Goal: Task Accomplishment & Management: Manage account settings

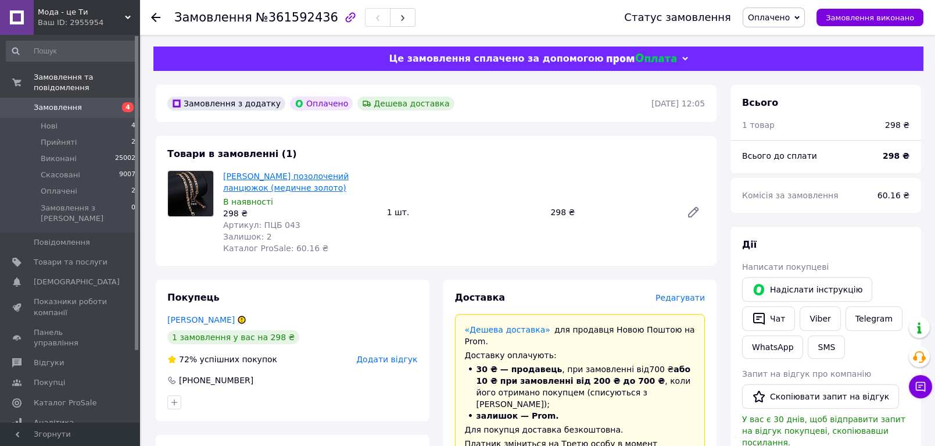
click at [258, 186] on link "[PERSON_NAME] позолочений ланцюжок (медичне золото)" at bounding box center [286, 181] width 126 height 21
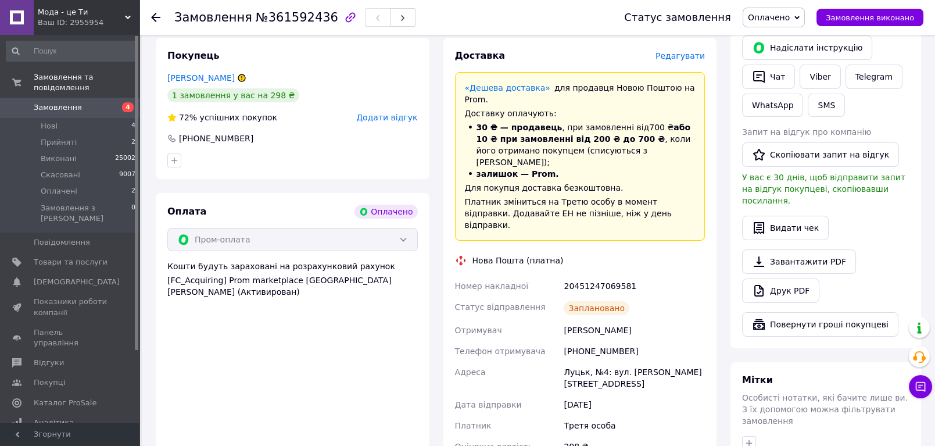
scroll to position [240, 0]
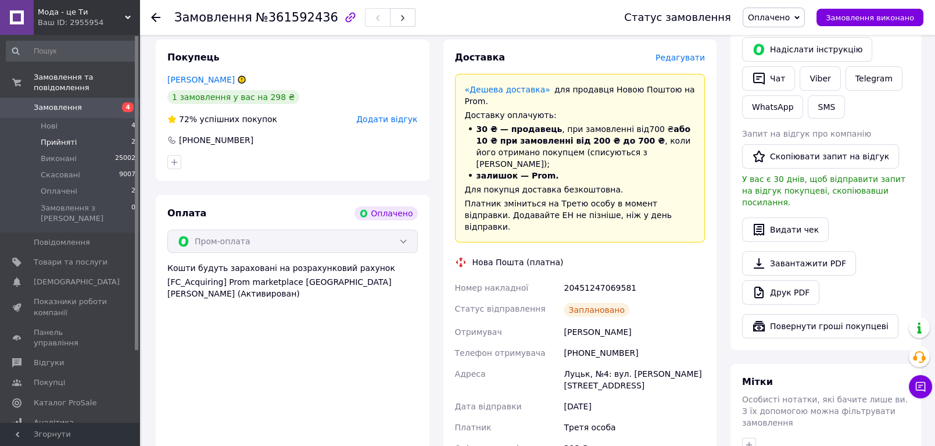
click at [58, 137] on span "Прийняті" at bounding box center [59, 142] width 36 height 10
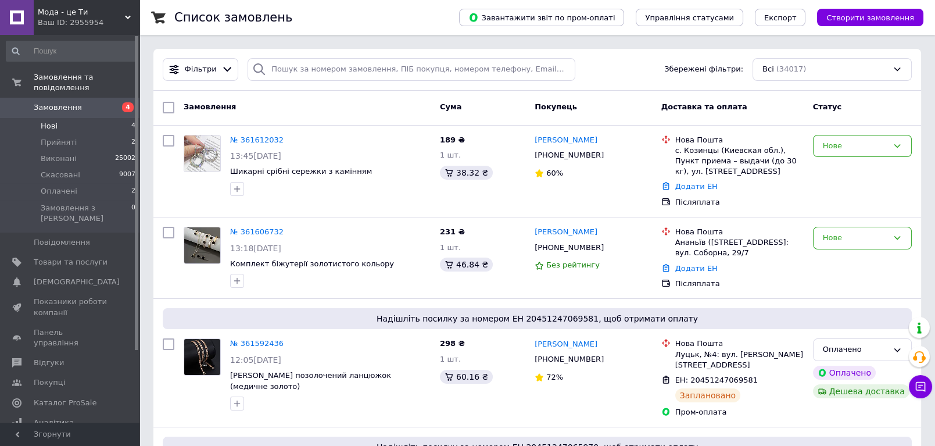
click at [56, 119] on li "Нові 4" at bounding box center [71, 126] width 142 height 16
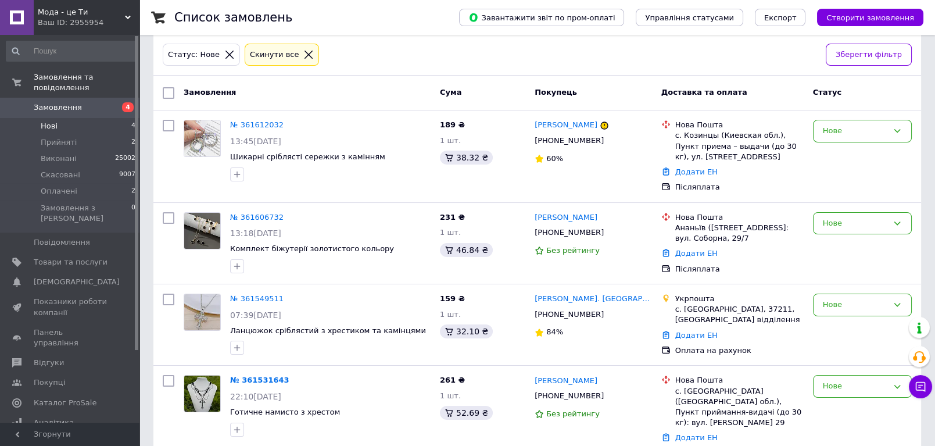
scroll to position [81, 0]
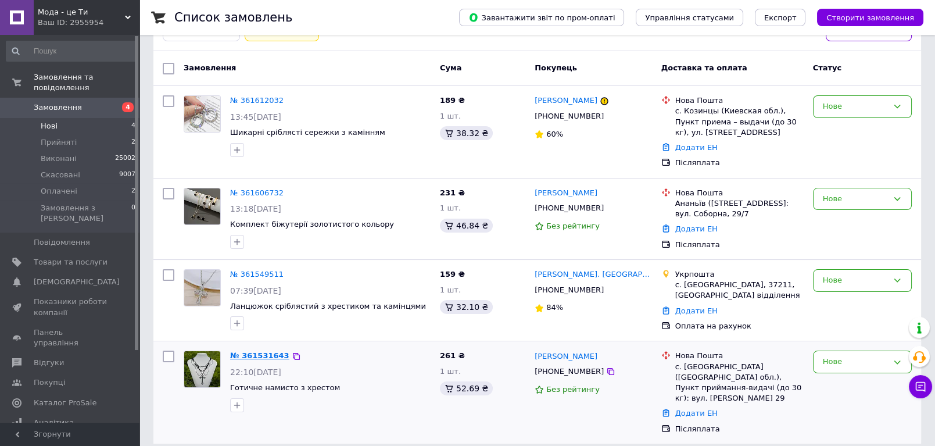
click at [250, 358] on link "№ 361531643" at bounding box center [259, 355] width 59 height 9
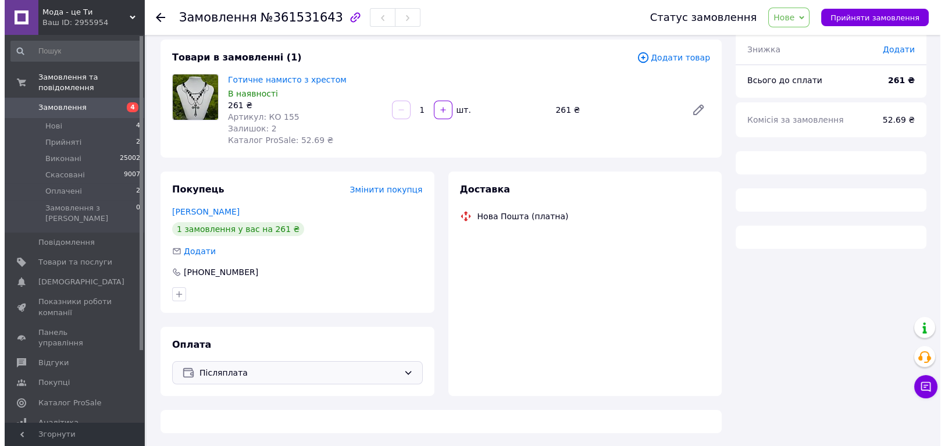
scroll to position [81, 0]
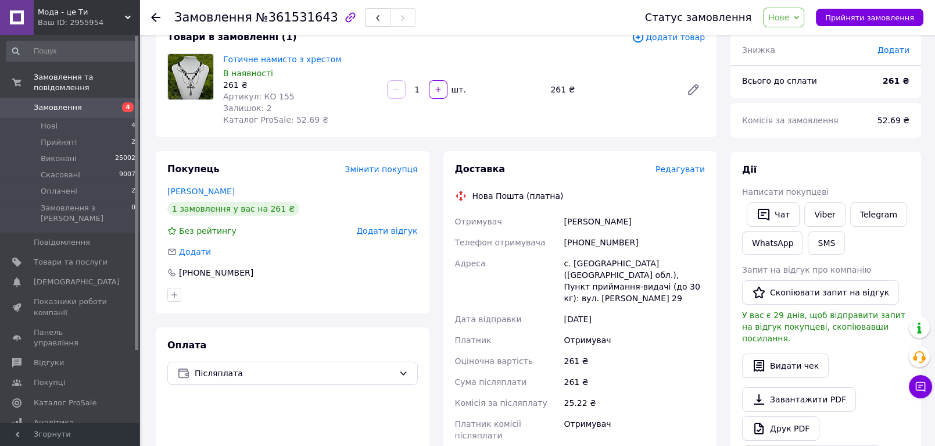
click at [378, 230] on span "Додати відгук" at bounding box center [386, 230] width 61 height 9
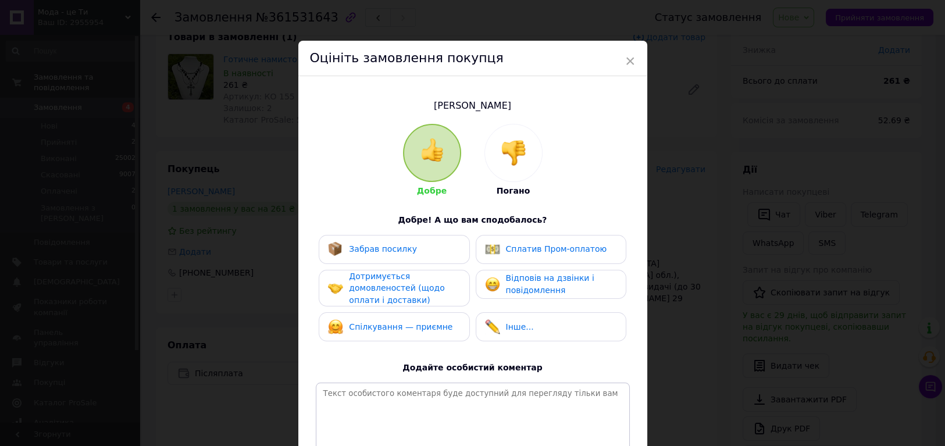
click at [503, 144] on img at bounding box center [514, 153] width 26 height 26
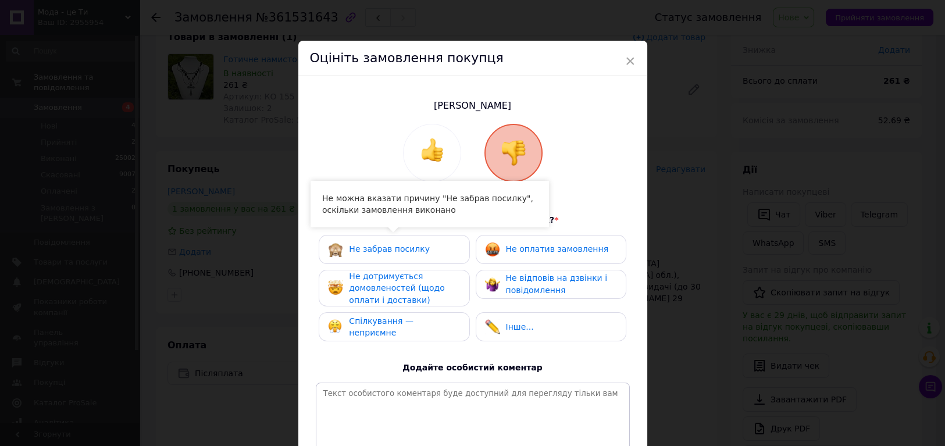
click at [415, 319] on div "Спілкування — неприємне" at bounding box center [393, 327] width 131 height 24
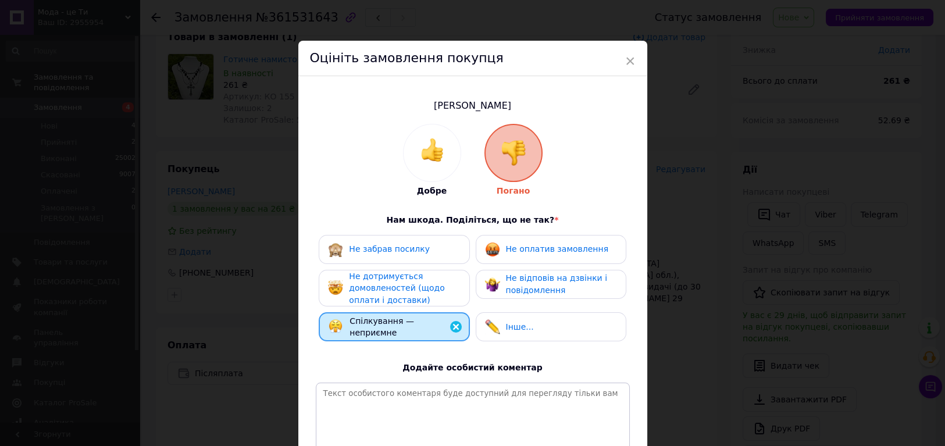
click at [389, 283] on span "Не дотримується домовленостей (щодо оплати і доставки)" at bounding box center [396, 287] width 95 height 33
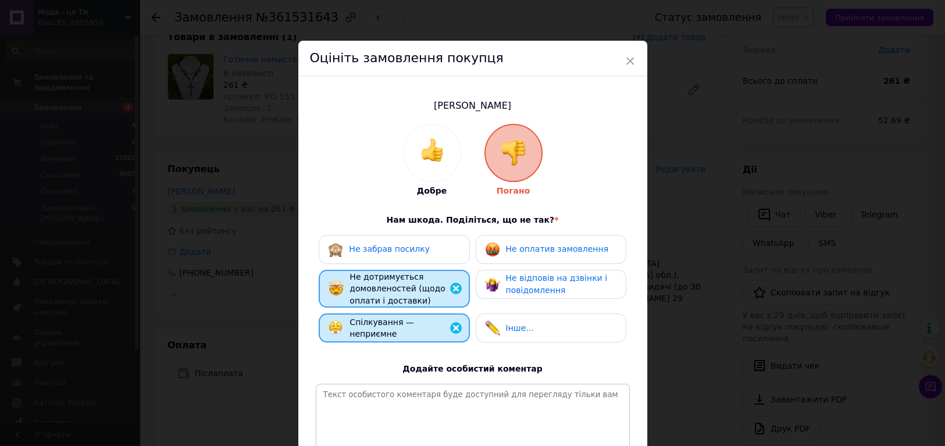
click at [519, 292] on span "Не відповів на дзвінки і повідомлення" at bounding box center [556, 284] width 101 height 22
click at [512, 248] on span "Не оплатив замовлення" at bounding box center [557, 248] width 102 height 9
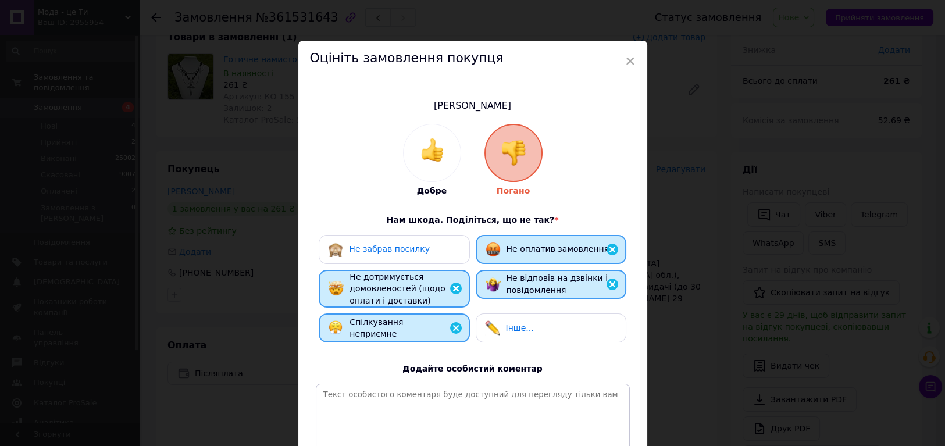
scroll to position [65, 0]
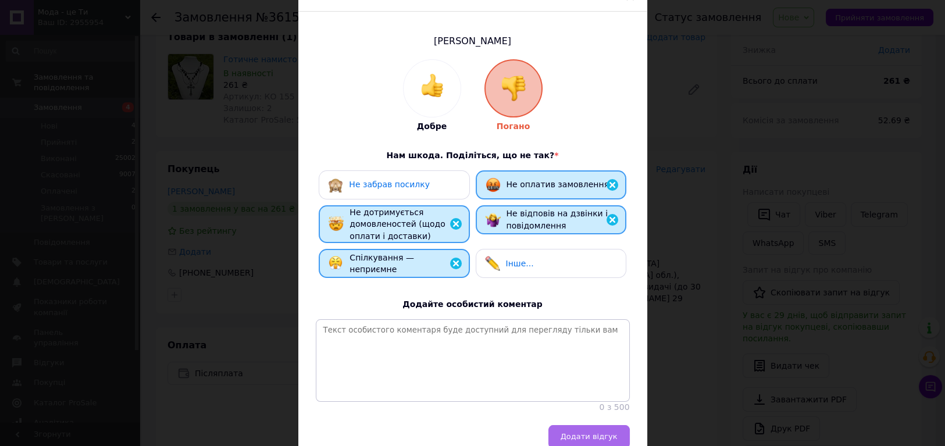
click at [579, 440] on button "Додати відгук" at bounding box center [588, 436] width 81 height 23
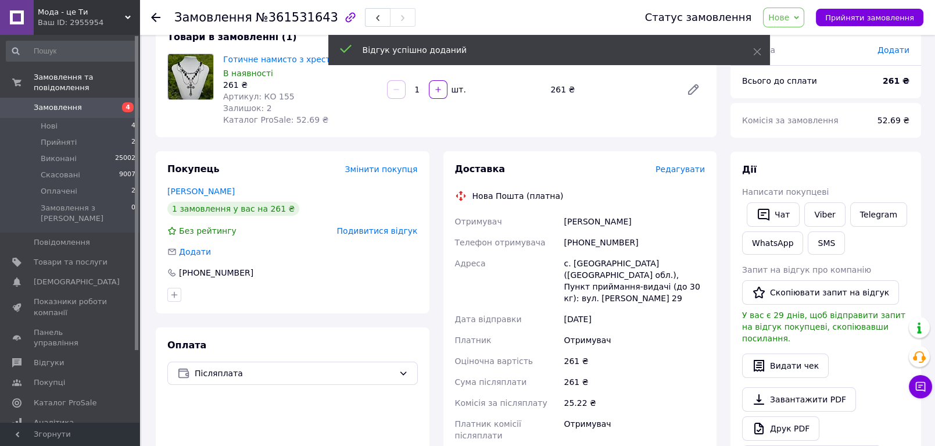
click at [789, 17] on span "Нове" at bounding box center [779, 17] width 21 height 9
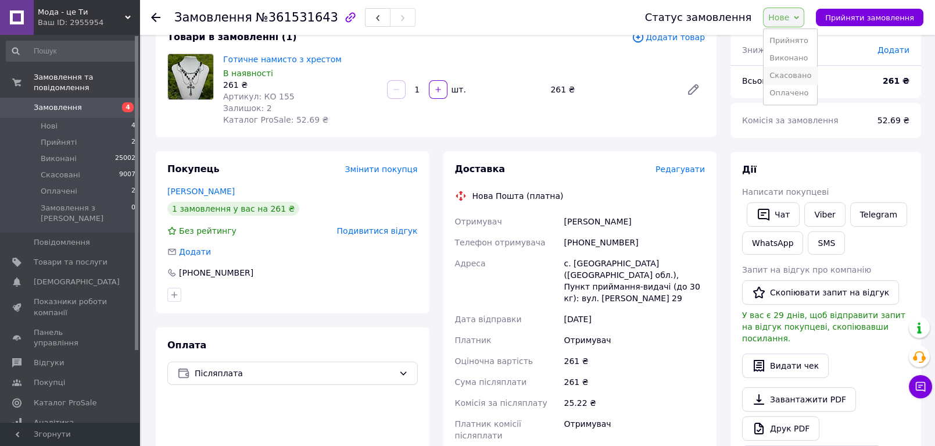
click at [809, 77] on li "Скасовано" at bounding box center [790, 75] width 53 height 17
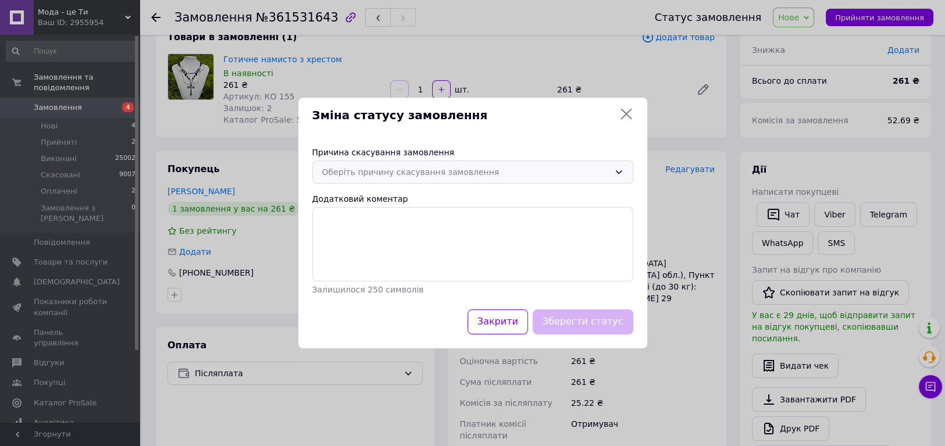
click at [621, 173] on icon at bounding box center [618, 171] width 9 height 9
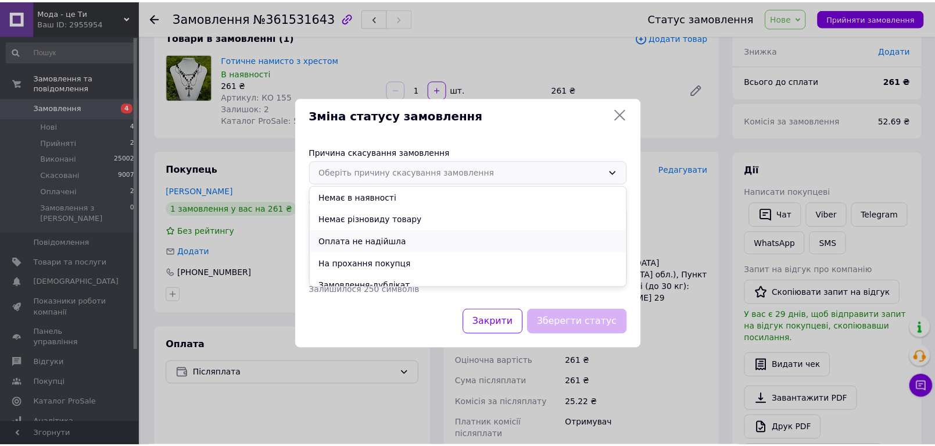
scroll to position [54, 0]
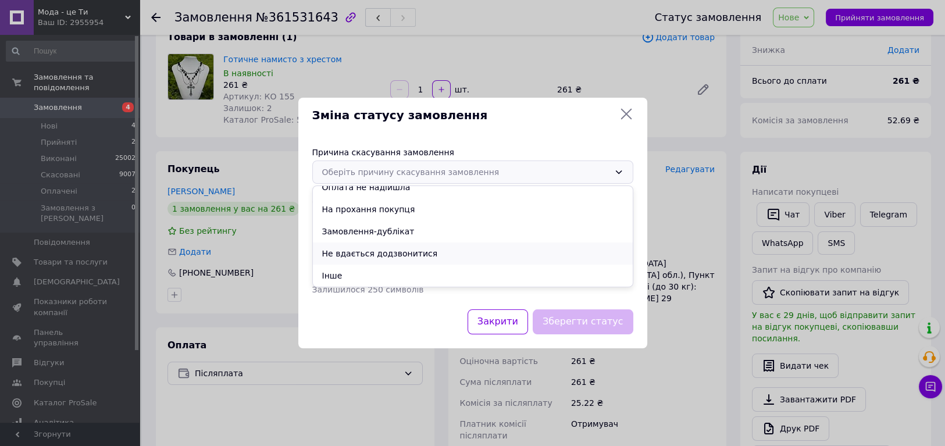
click at [355, 258] on li "Не вдається додзвонитися" at bounding box center [473, 253] width 320 height 22
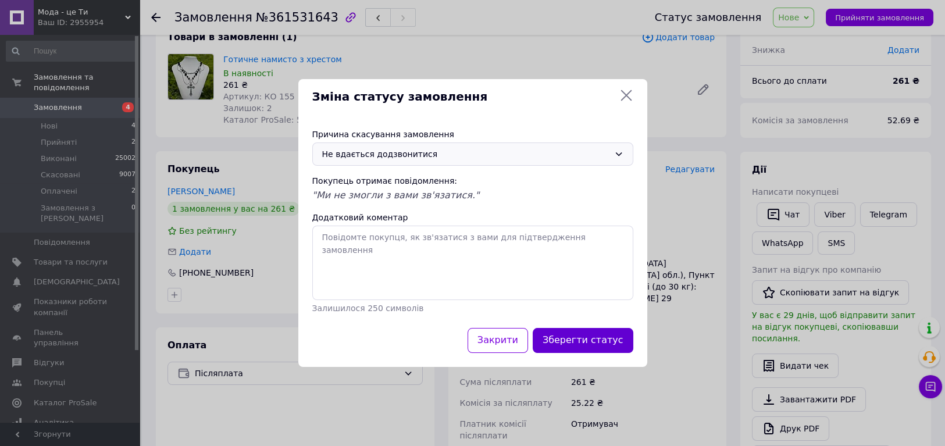
click at [594, 336] on button "Зберегти статус" at bounding box center [582, 340] width 101 height 25
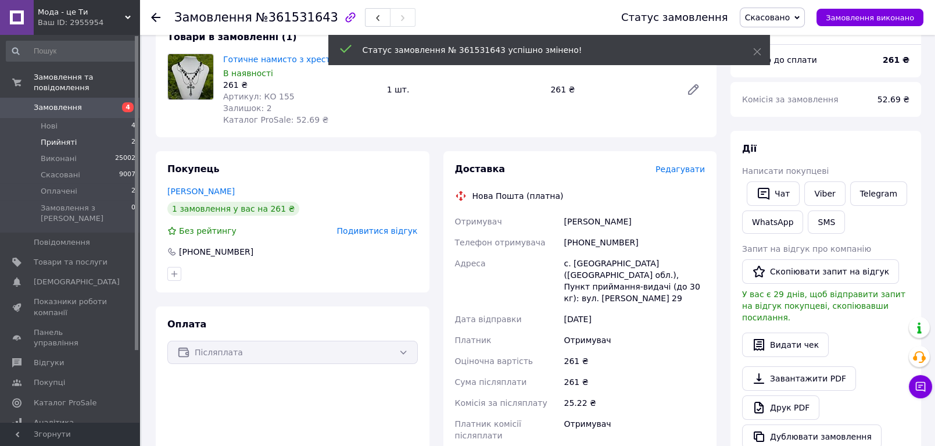
click at [63, 137] on span "Прийняті" at bounding box center [59, 142] width 36 height 10
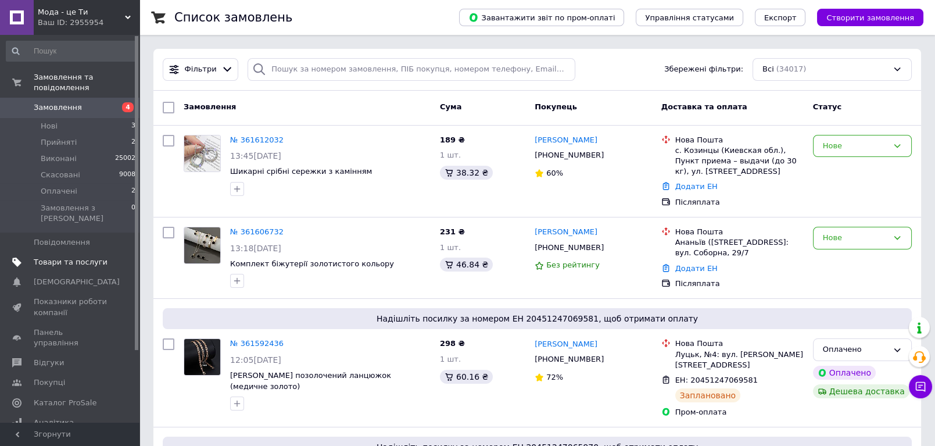
click at [75, 257] on span "Товари та послуги" at bounding box center [71, 262] width 74 height 10
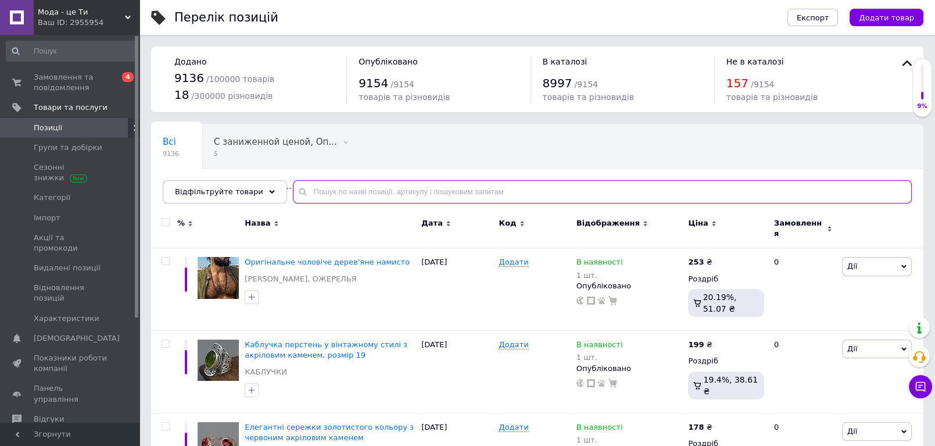
paste input "ОД 020"
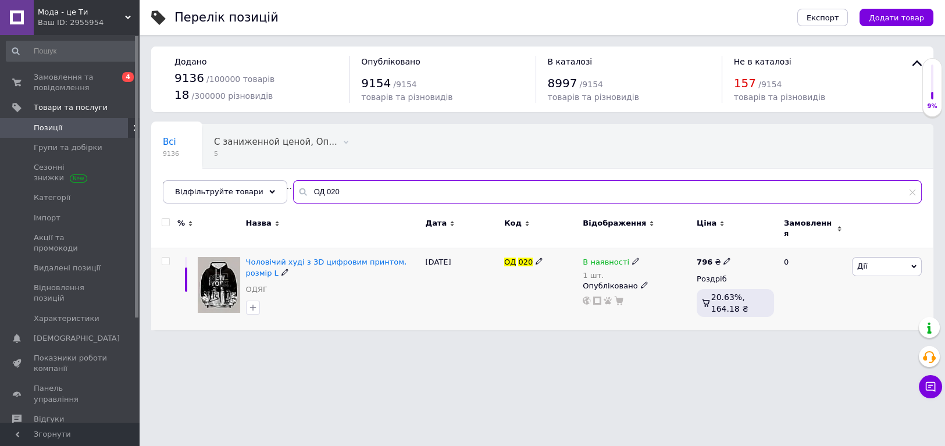
type input "ОД 020"
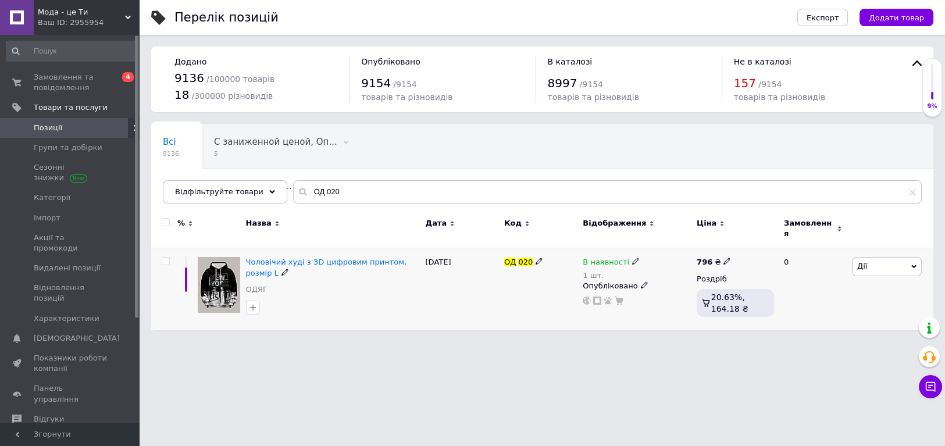
click at [632, 258] on icon at bounding box center [635, 261] width 7 height 7
click at [664, 271] on li "Немає в наявності" at bounding box center [699, 278] width 110 height 16
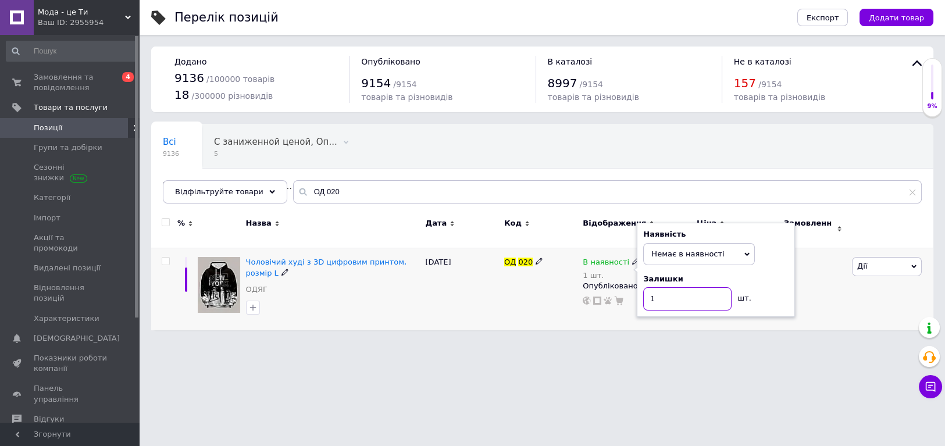
click at [665, 296] on input "1" at bounding box center [687, 298] width 88 height 23
click at [544, 293] on div "ОД 020" at bounding box center [540, 289] width 78 height 82
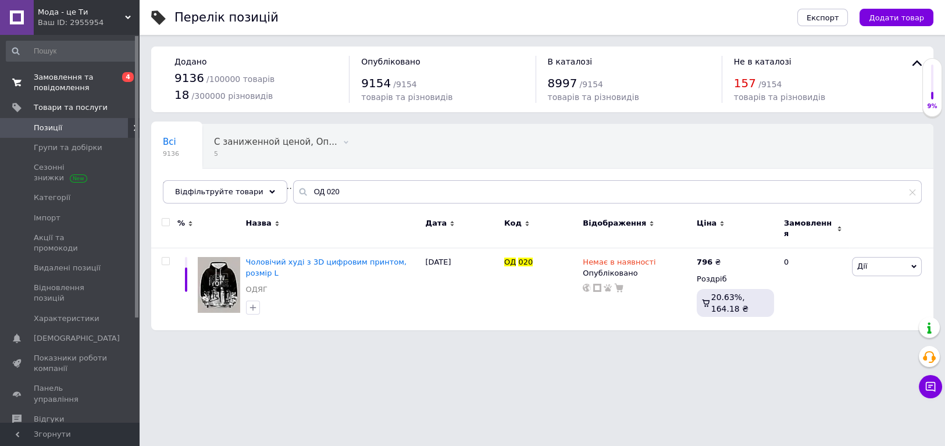
click at [62, 95] on link "Замовлення та повідомлення 0 4" at bounding box center [71, 82] width 142 height 30
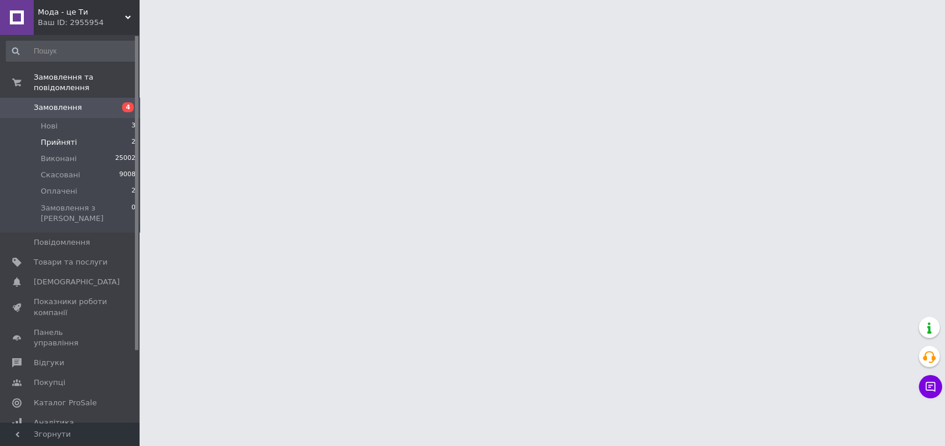
click at [58, 137] on span "Прийняті" at bounding box center [59, 142] width 36 height 10
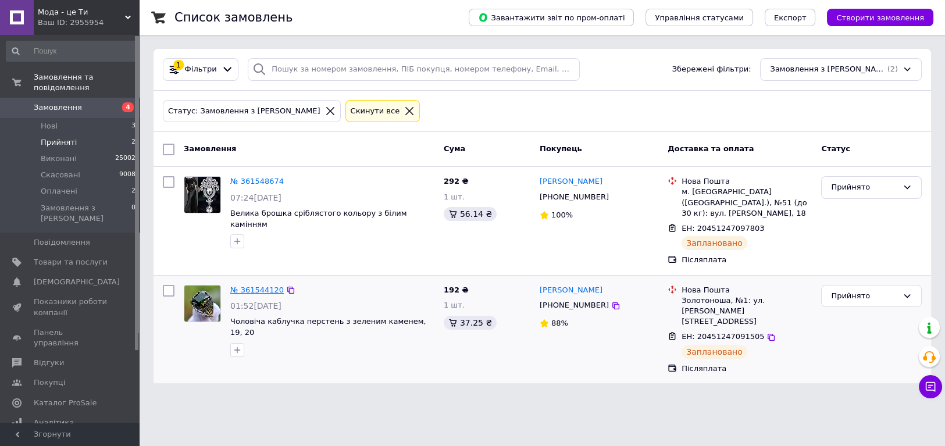
click at [245, 285] on link "№ 361544120" at bounding box center [256, 289] width 53 height 9
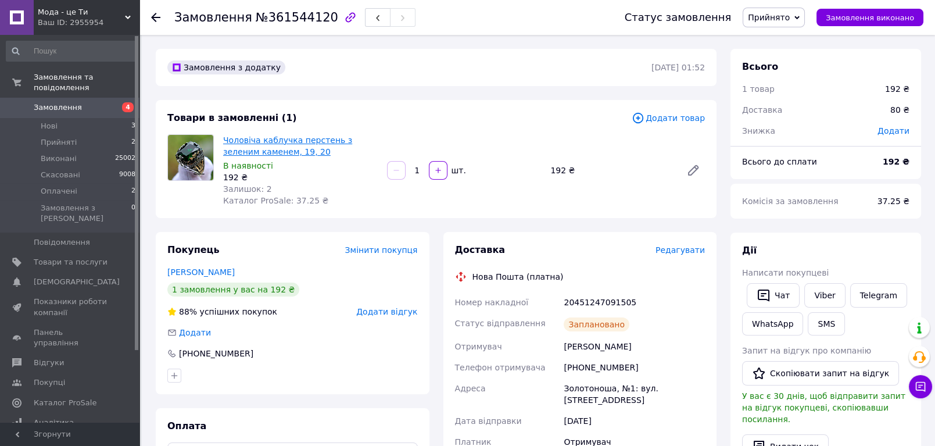
click at [247, 152] on link "Чоловіча каблучка перстень з зеленим каменем, 19, 20" at bounding box center [287, 145] width 129 height 21
click at [74, 139] on li "Прийняті 2" at bounding box center [71, 142] width 142 height 16
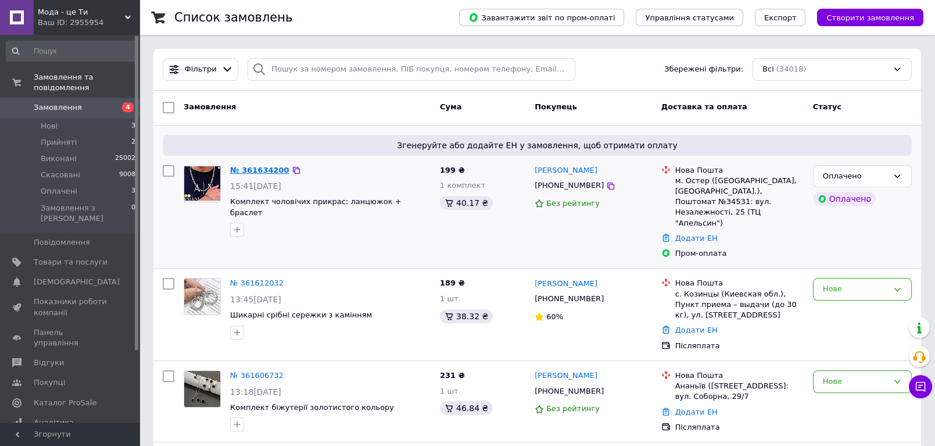
click at [262, 167] on link "№ 361634200" at bounding box center [259, 170] width 59 height 9
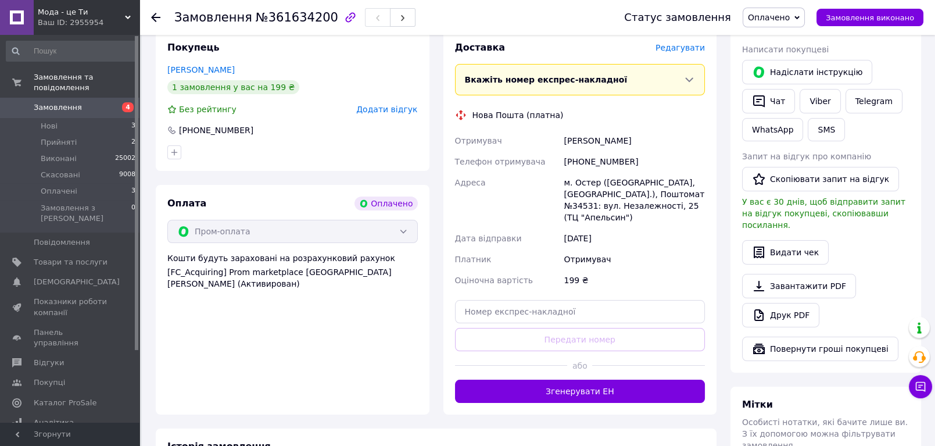
scroll to position [258, 0]
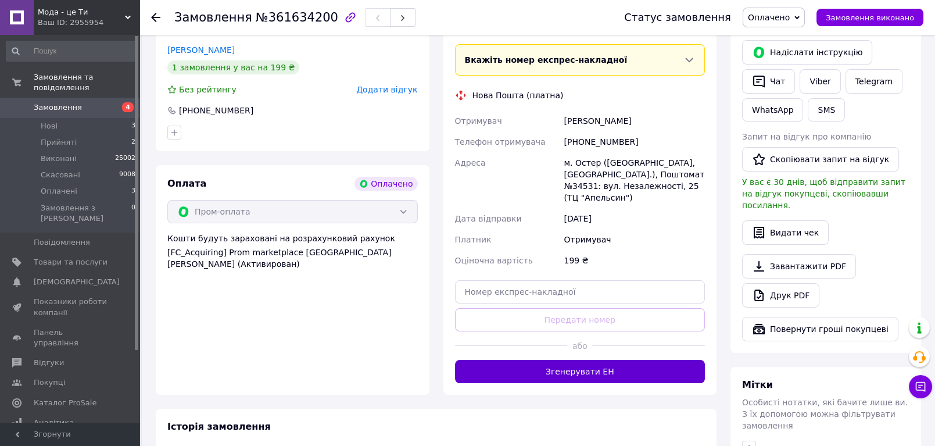
click at [570, 369] on button "Згенерувати ЕН" at bounding box center [580, 371] width 251 height 23
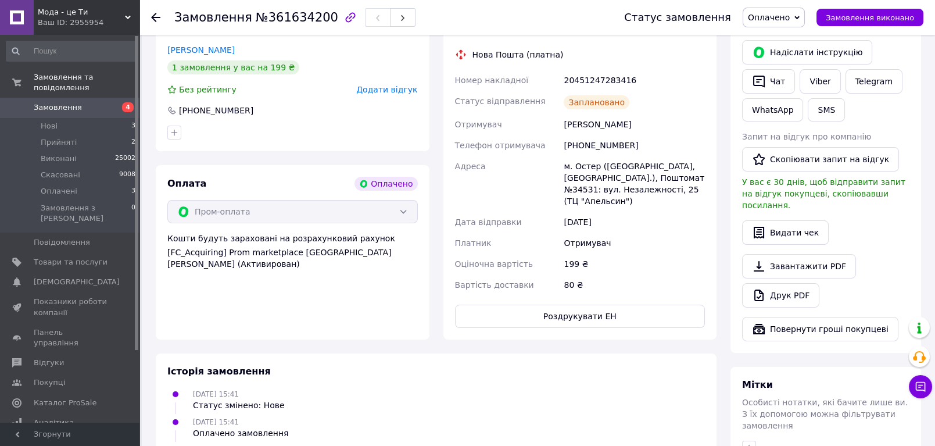
click at [591, 78] on div "20451247283416" at bounding box center [635, 80] width 146 height 21
copy div "20451247283416"
click at [88, 257] on span "Товари та послуги" at bounding box center [71, 262] width 74 height 10
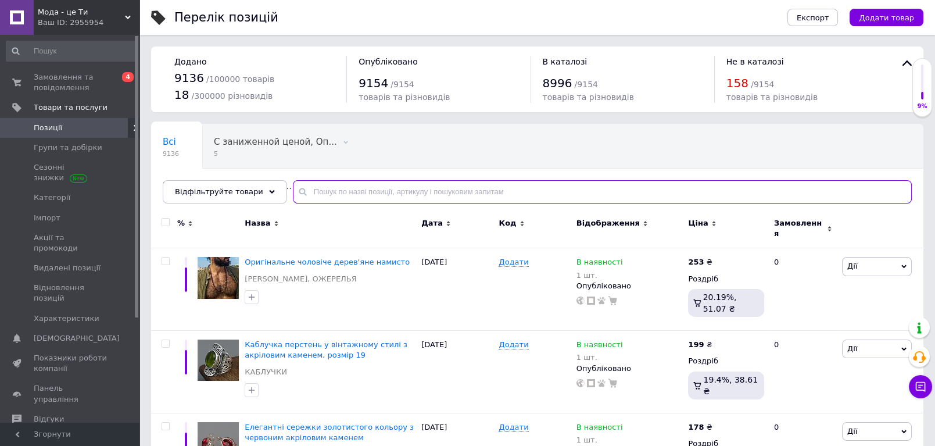
click at [302, 194] on input "text" at bounding box center [602, 191] width 619 height 23
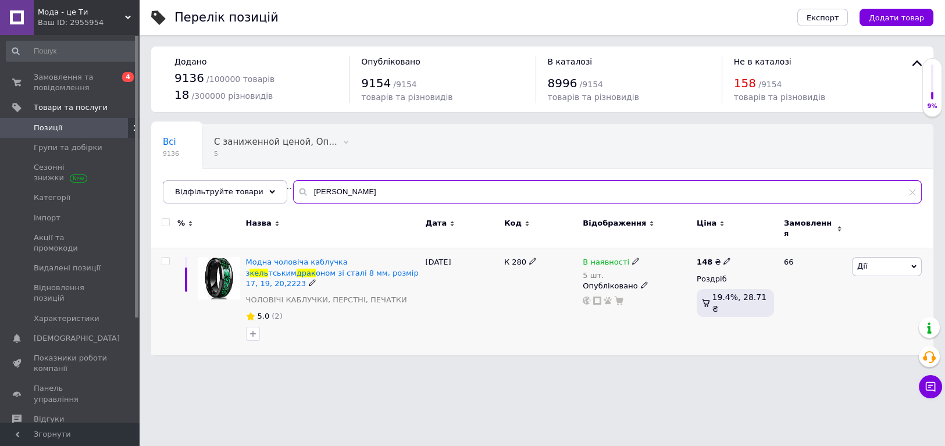
type input "кель драк"
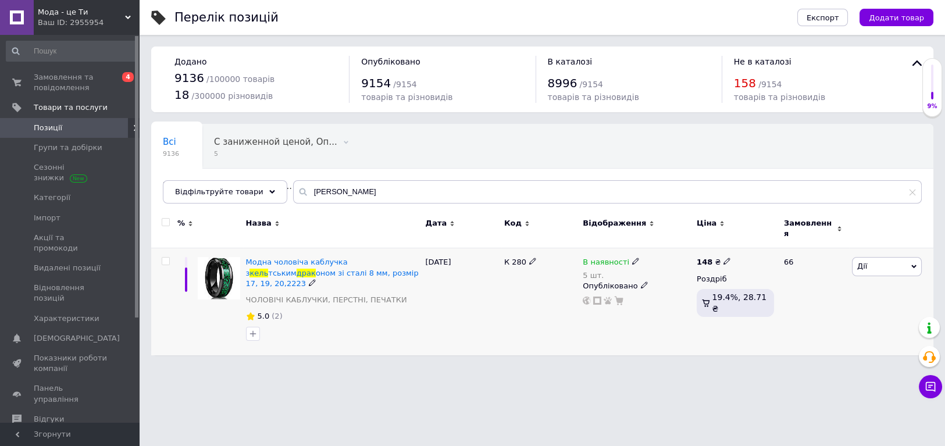
click at [316, 279] on icon at bounding box center [312, 282] width 7 height 7
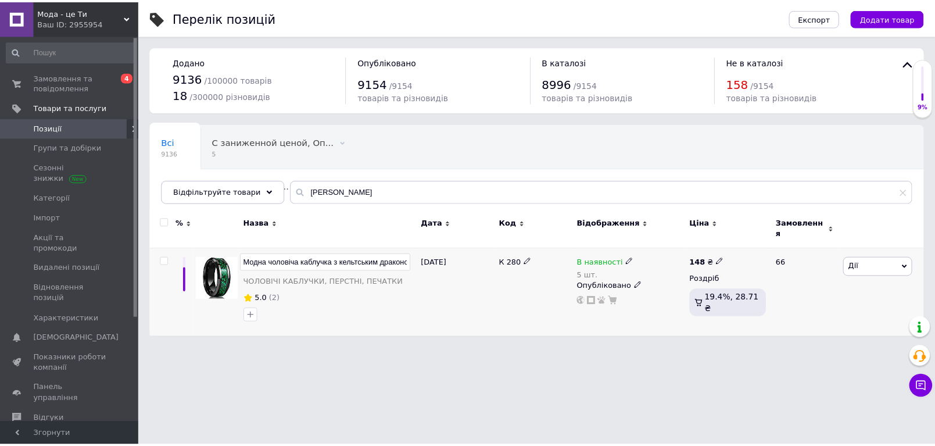
scroll to position [0, 134]
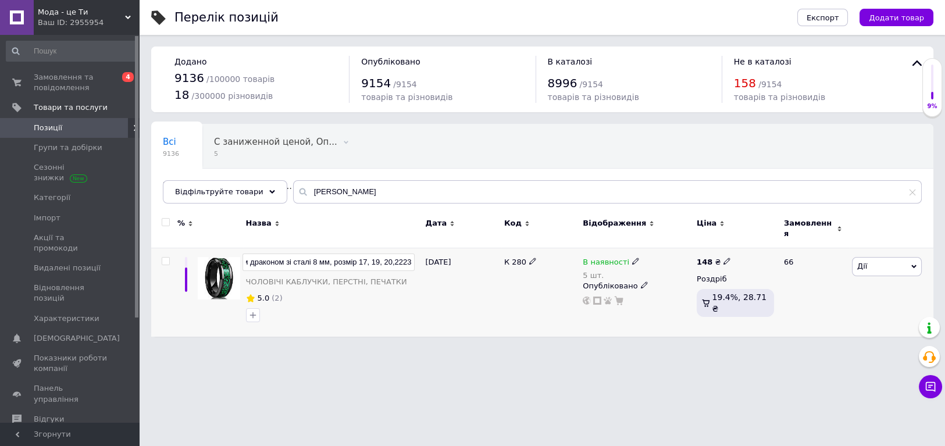
click at [405, 258] on input "Модна чоловіча каблучка з кельтським драконом зі сталі 8 мм, розмір 17, 19, 20,…" at bounding box center [328, 261] width 172 height 17
type input "Модна чоловіча каблучка з кельтським драконом зі сталі 8 мм, розмір 17, 19, 20,…"
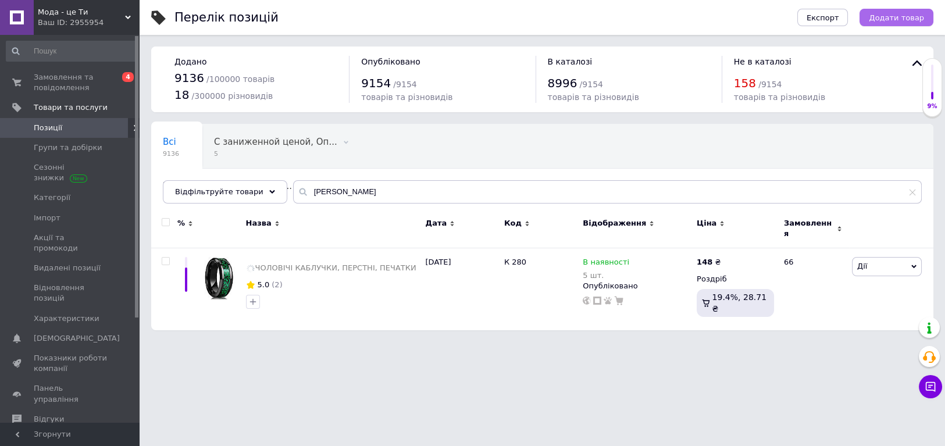
click at [888, 15] on span "Додати товар" at bounding box center [895, 17] width 55 height 9
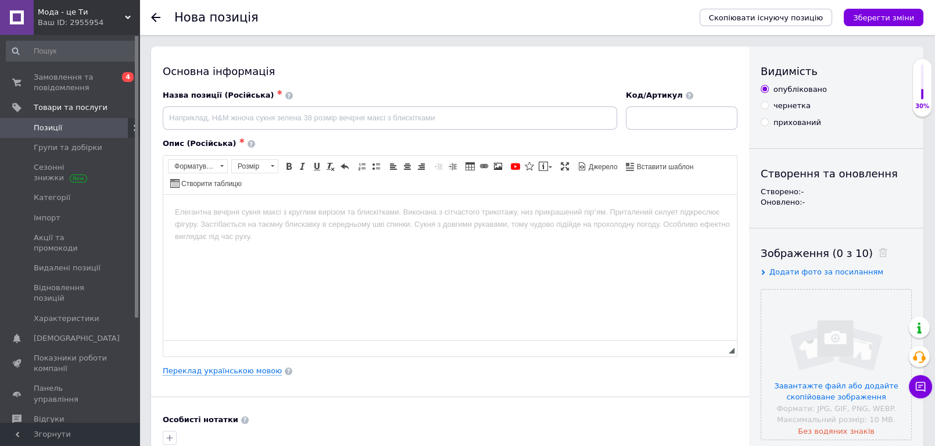
click at [42, 127] on span "Позиції" at bounding box center [48, 128] width 28 height 10
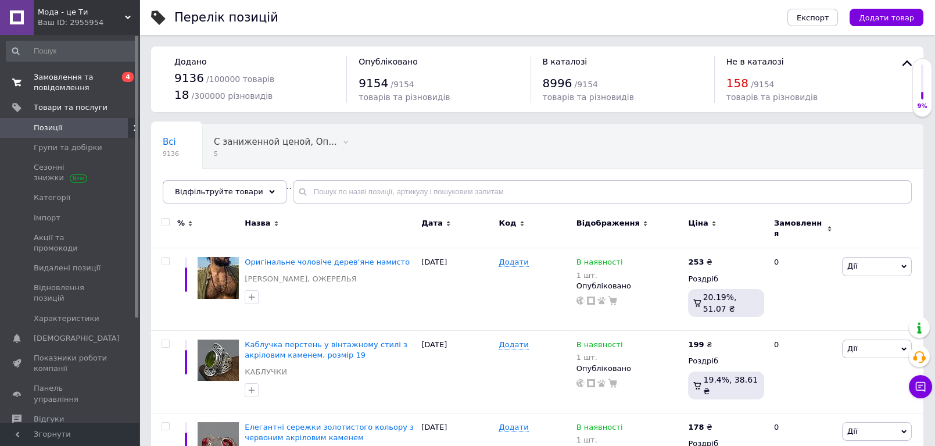
click at [59, 81] on span "Замовлення та повідомлення" at bounding box center [71, 82] width 74 height 21
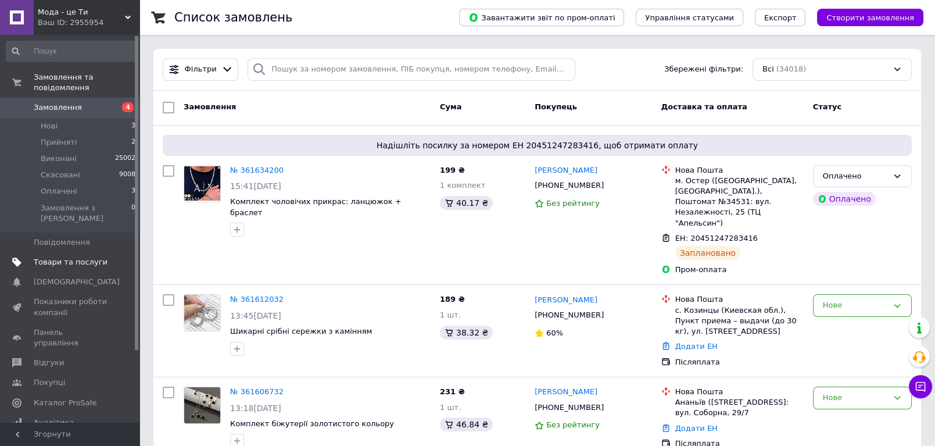
click at [53, 257] on span "Товари та послуги" at bounding box center [71, 262] width 74 height 10
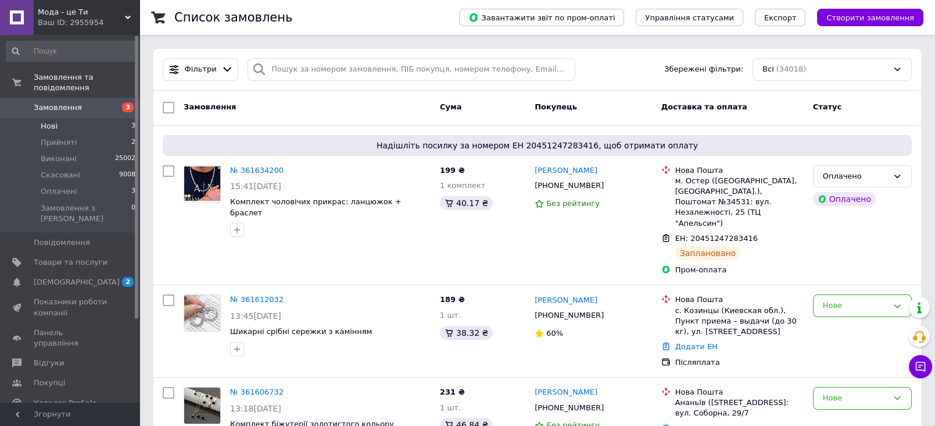
click at [56, 121] on span "Нові" at bounding box center [49, 126] width 17 height 10
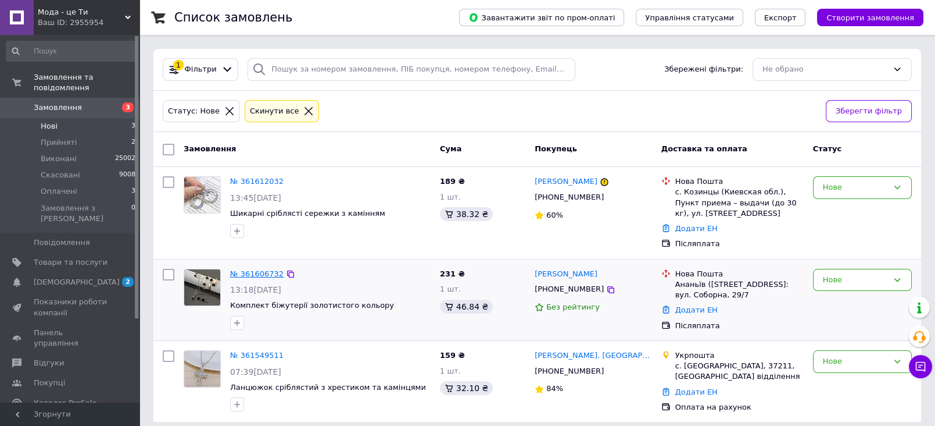
click at [267, 275] on link "№ 361606732" at bounding box center [256, 273] width 53 height 9
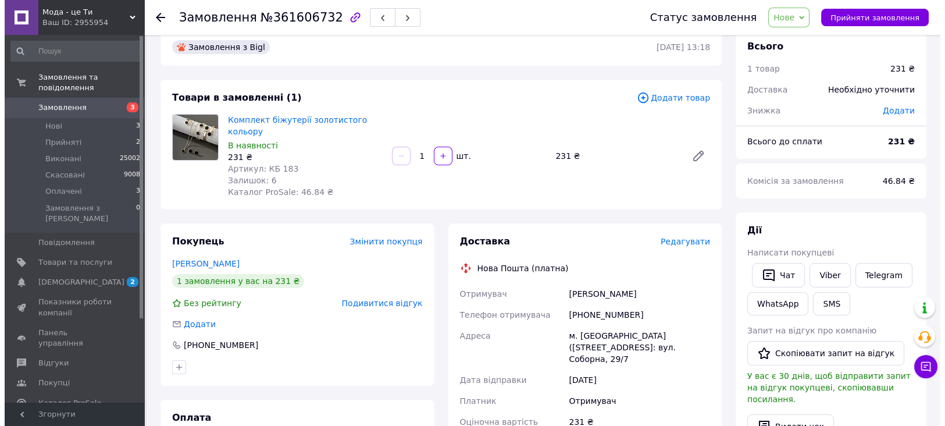
scroll to position [5, 0]
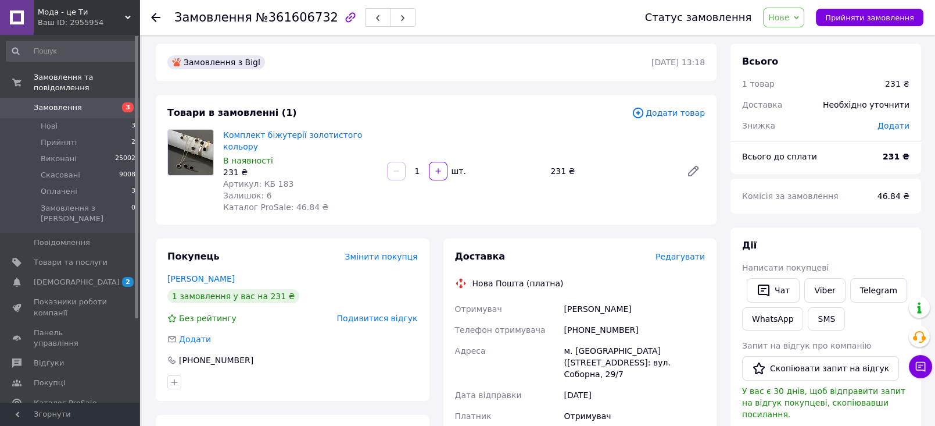
click at [381, 313] on span "Подивитися відгук" at bounding box center [377, 317] width 81 height 9
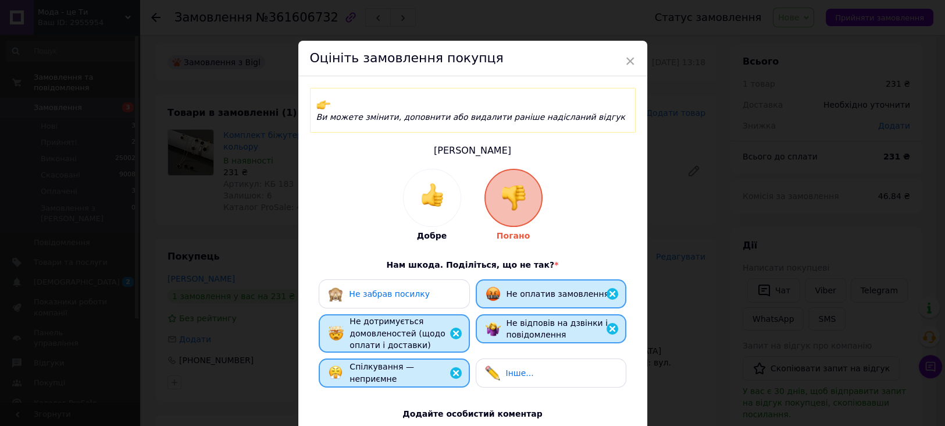
click at [374, 289] on span "Не забрав посилку" at bounding box center [389, 293] width 81 height 9
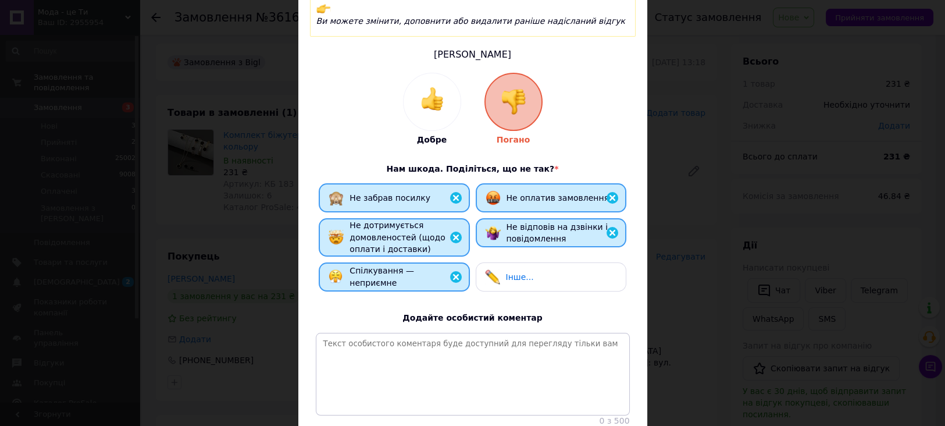
scroll to position [183, 0]
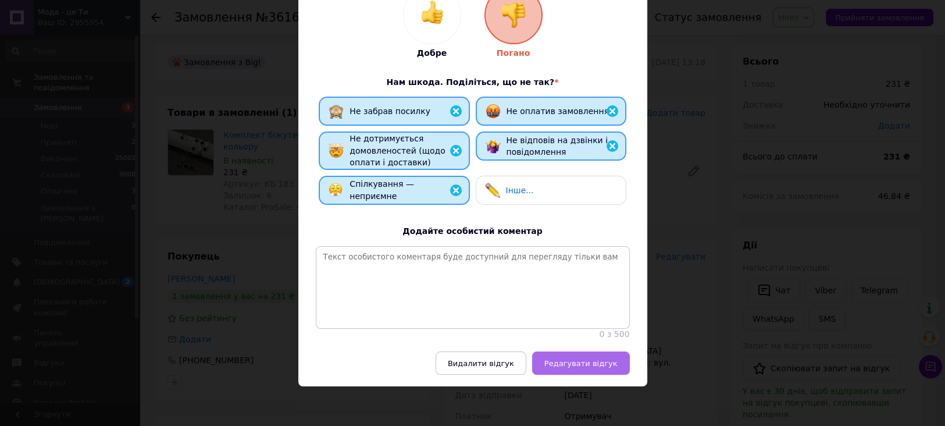
click at [567, 352] on button "Редагувати відгук" at bounding box center [581, 362] width 98 height 23
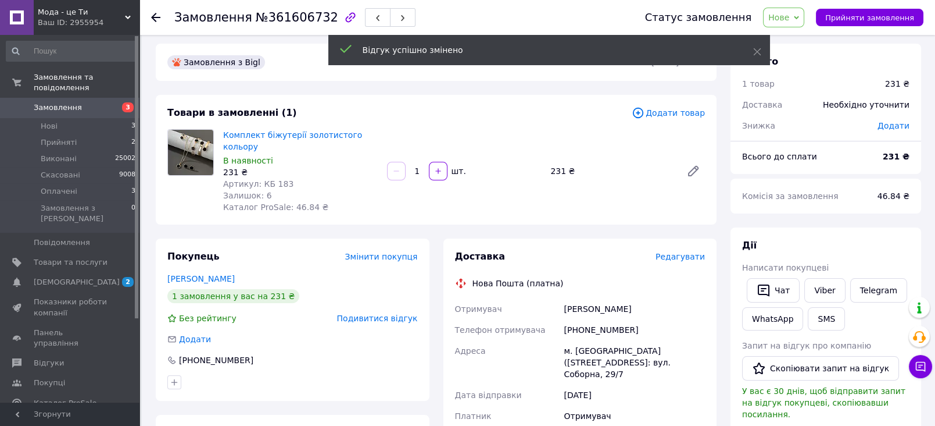
click at [789, 17] on span "Нове" at bounding box center [779, 17] width 21 height 9
click at [803, 77] on li "Скасовано" at bounding box center [790, 75] width 53 height 17
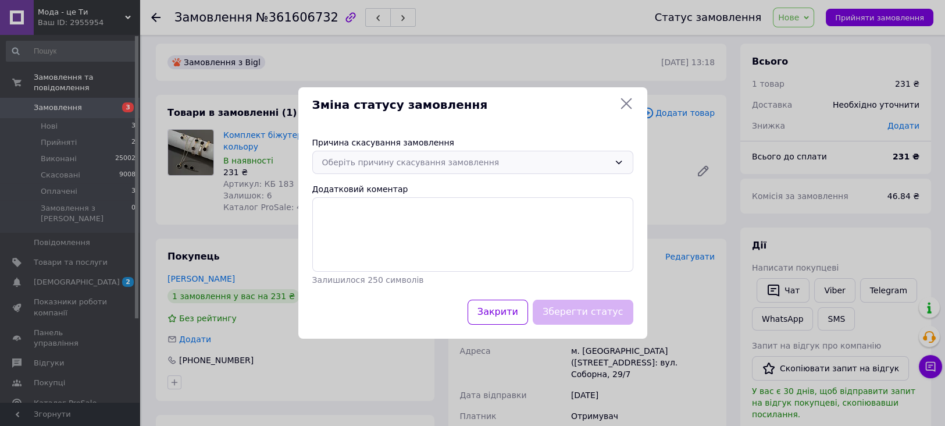
click at [362, 164] on div "Оберіть причину скасування замовлення" at bounding box center [465, 162] width 287 height 13
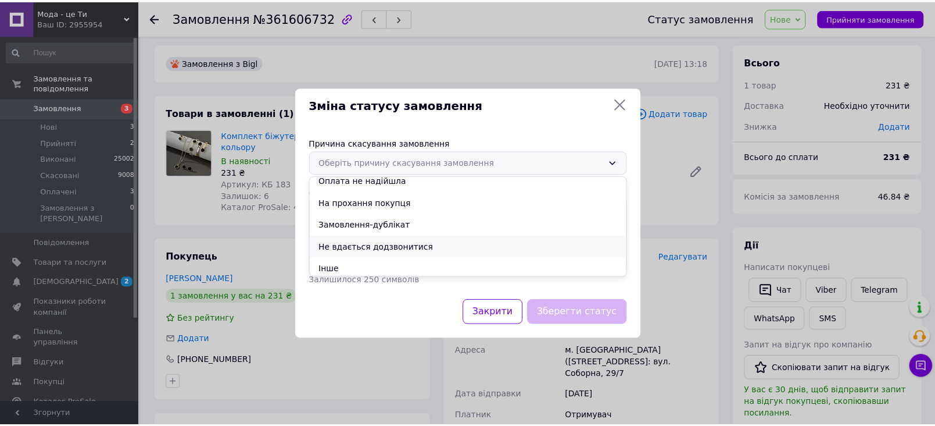
scroll to position [54, 0]
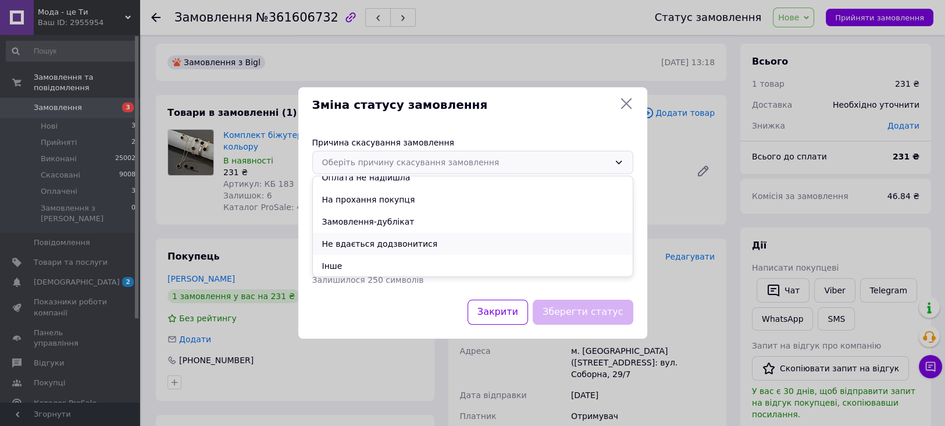
click at [401, 244] on li "Не вдається додзвонитися" at bounding box center [473, 244] width 320 height 22
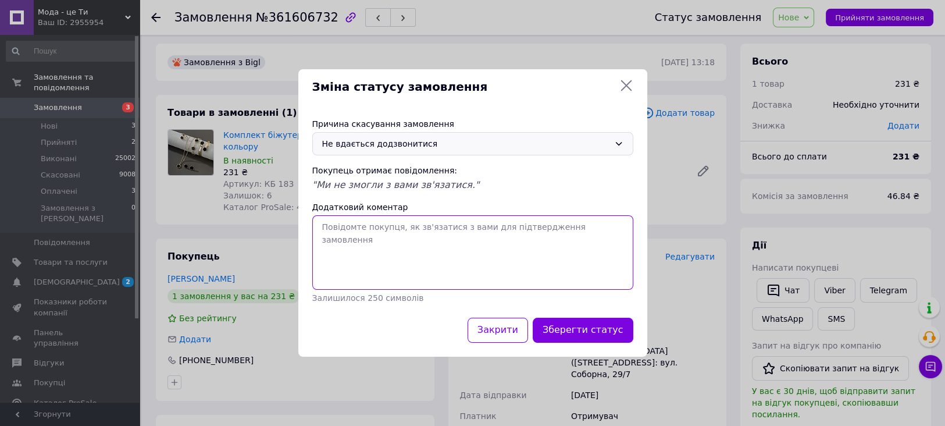
click at [375, 265] on textarea "Додатковий коментар" at bounding box center [472, 252] width 321 height 74
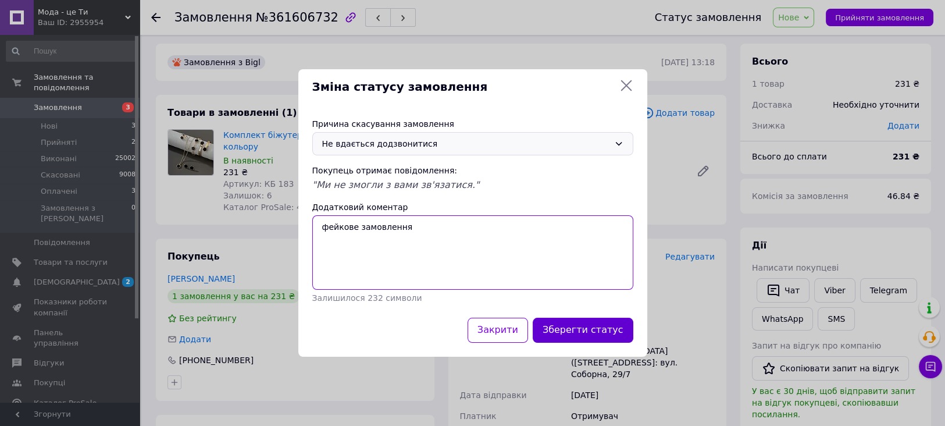
type textarea "фейкове замовлення"
click at [605, 330] on button "Зберегти статус" at bounding box center [582, 329] width 101 height 25
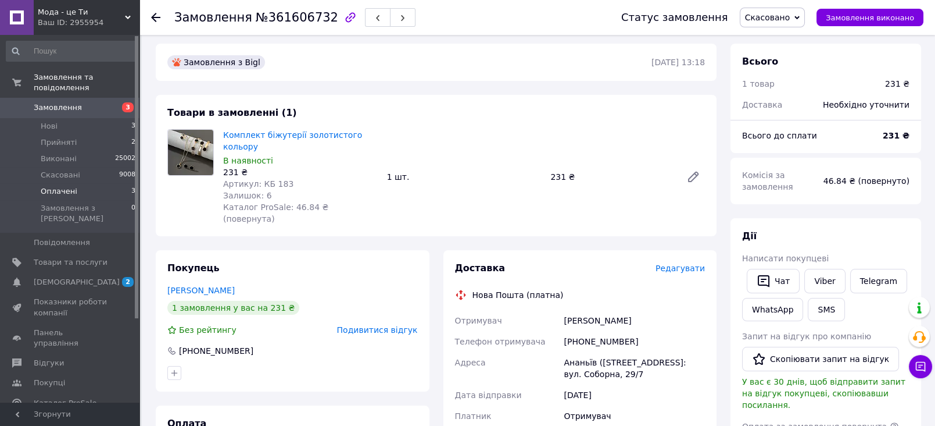
click at [56, 186] on span "Оплачені" at bounding box center [59, 191] width 37 height 10
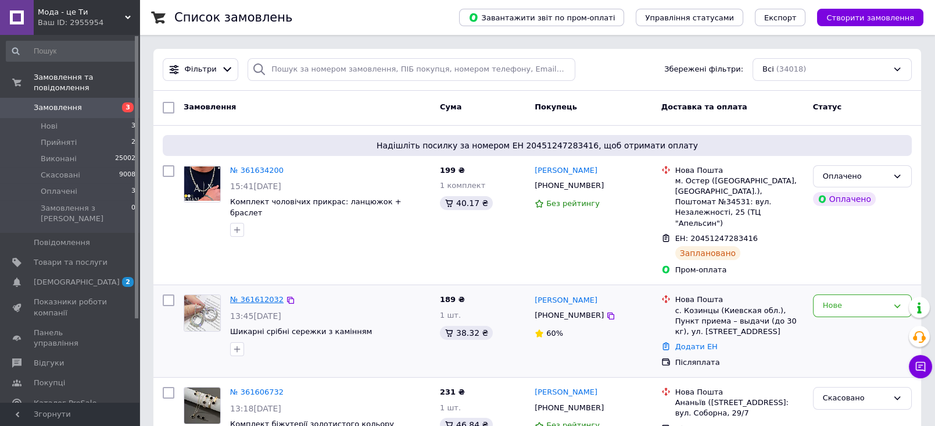
click at [259, 295] on link "№ 361612032" at bounding box center [256, 299] width 53 height 9
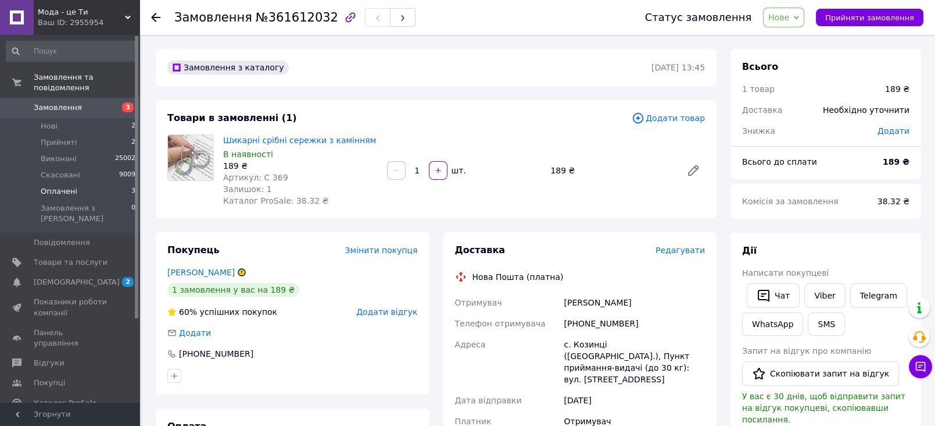
click at [58, 186] on span "Оплачені" at bounding box center [59, 191] width 37 height 10
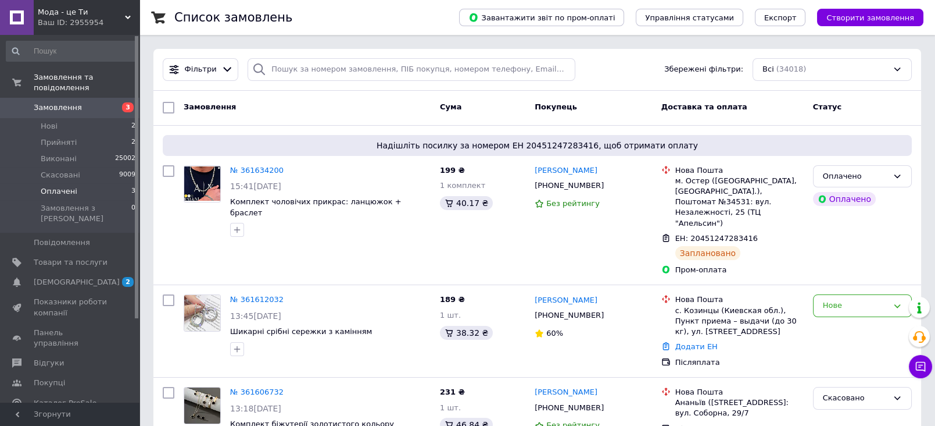
click at [58, 186] on span "Оплачені" at bounding box center [59, 191] width 37 height 10
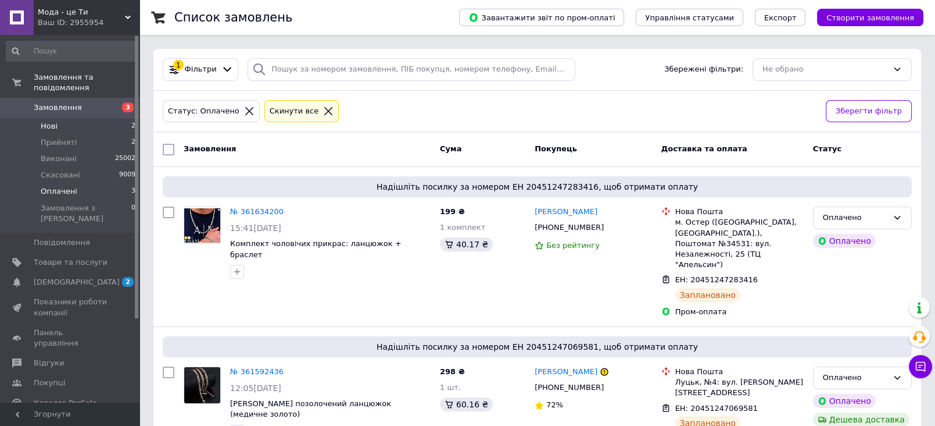
click at [79, 120] on li "Нові 2" at bounding box center [71, 126] width 142 height 16
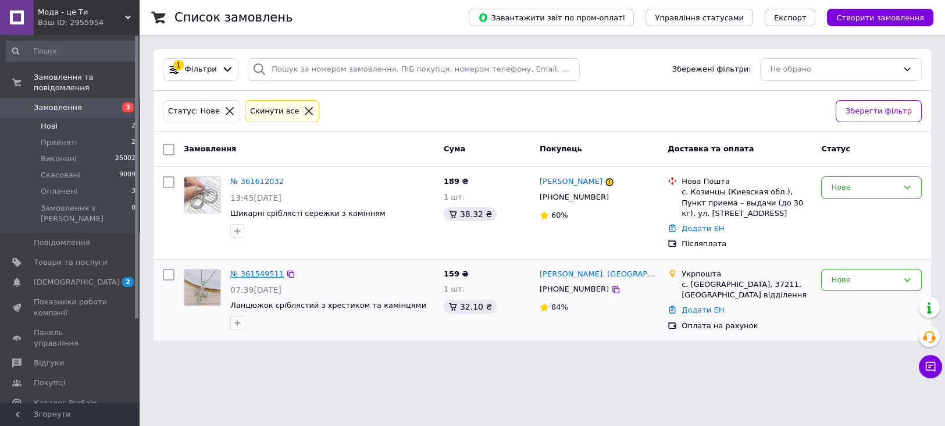
click at [263, 274] on link "№ 361549511" at bounding box center [256, 273] width 53 height 9
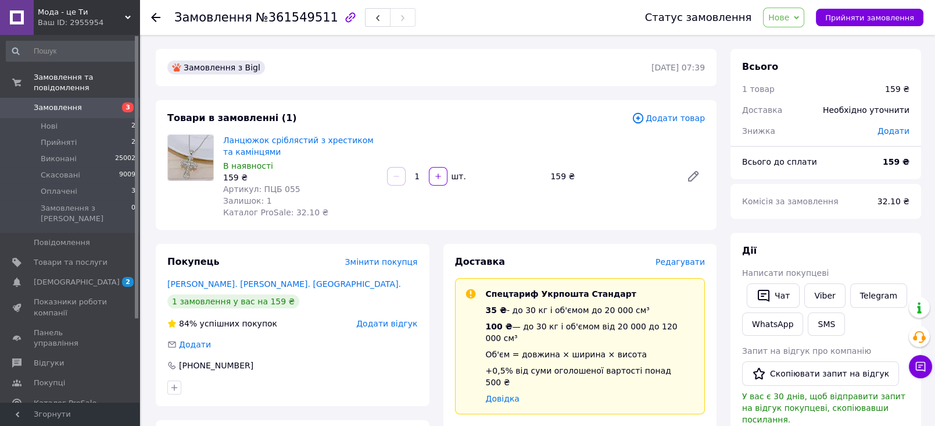
click at [370, 323] on span "Додати відгук" at bounding box center [386, 323] width 61 height 9
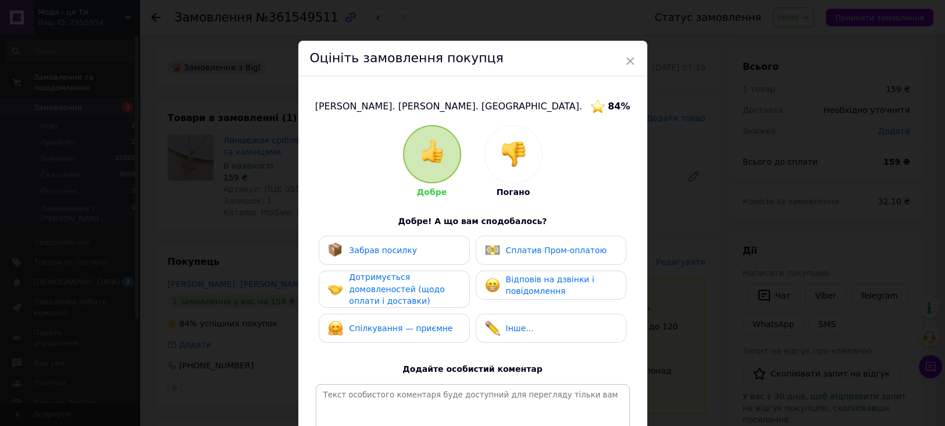
click at [510, 152] on img at bounding box center [514, 154] width 26 height 26
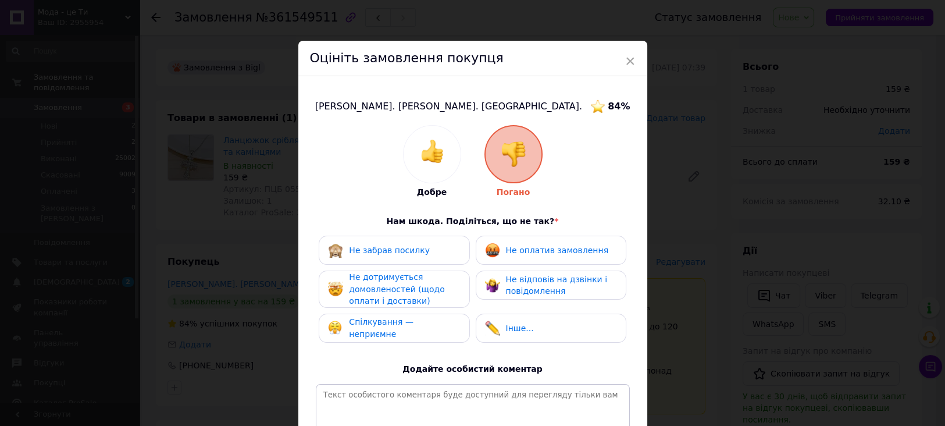
click at [395, 321] on span "Спілкування — неприємне" at bounding box center [381, 328] width 65 height 22
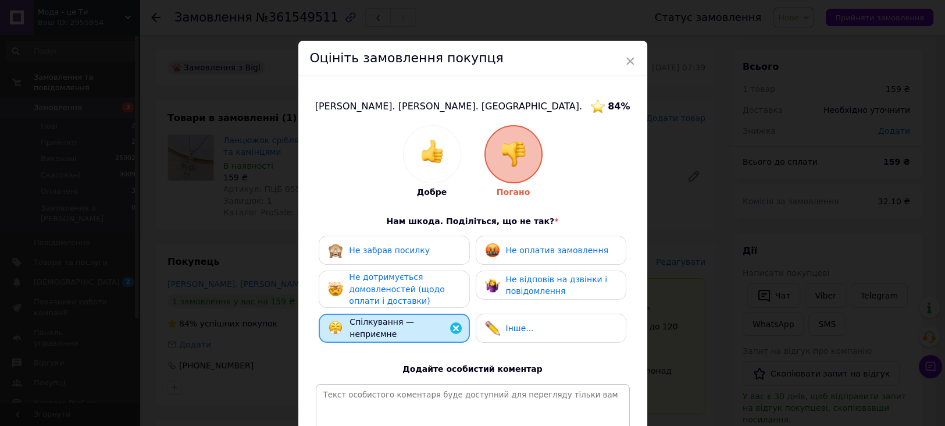
click at [382, 289] on span "Не дотримується домовленостей (щодо оплати і доставки)" at bounding box center [396, 288] width 95 height 33
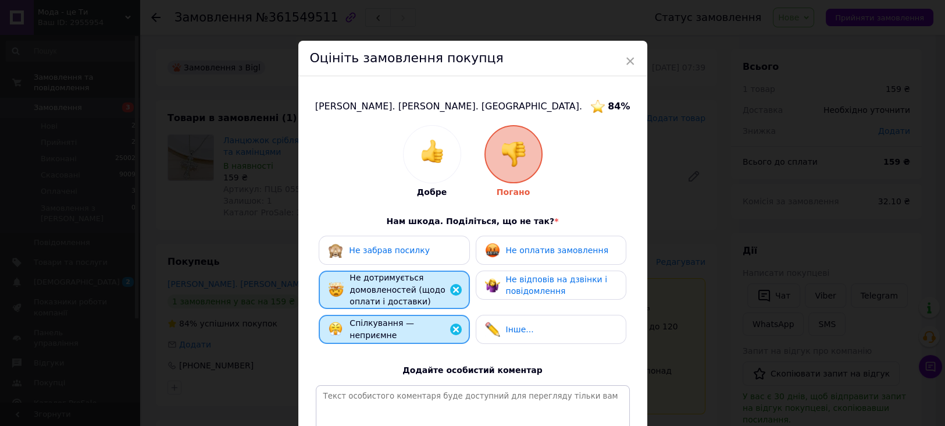
click at [512, 284] on span "Не відповів на дзвінки і повідомлення" at bounding box center [556, 285] width 101 height 22
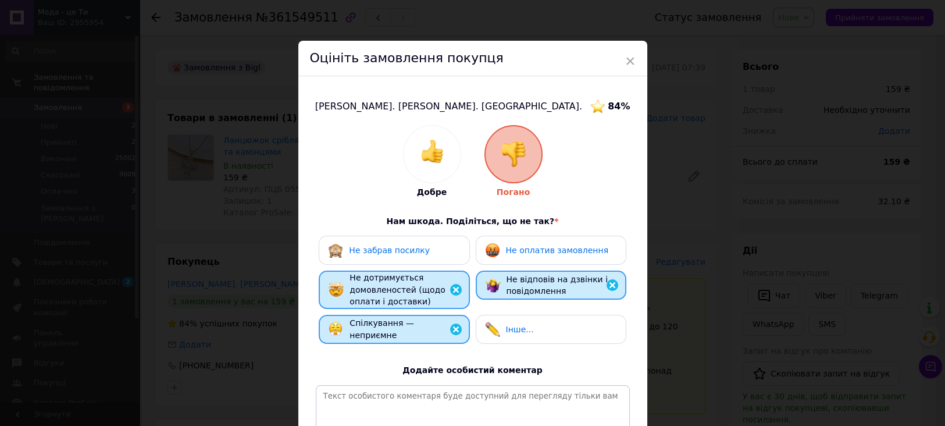
click at [512, 247] on span "Не оплатив замовлення" at bounding box center [557, 249] width 102 height 9
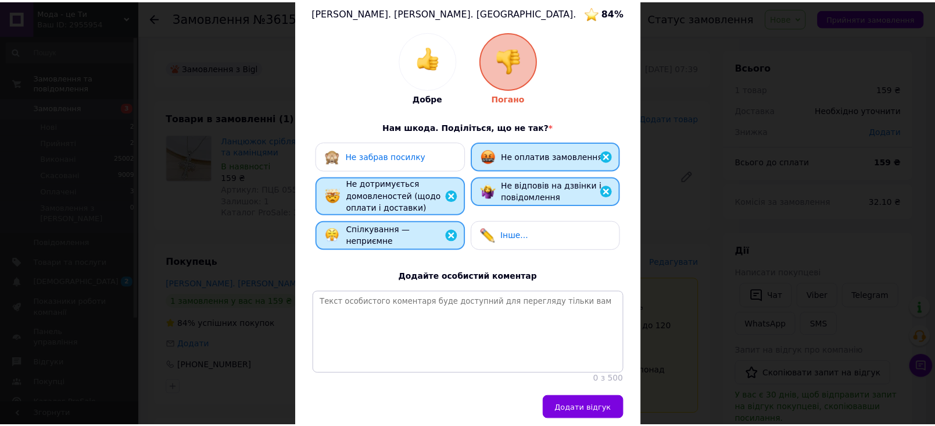
scroll to position [86, 0]
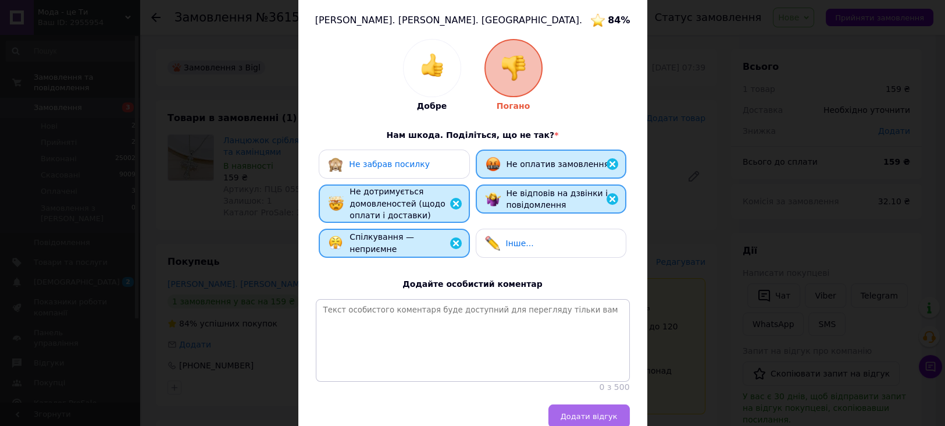
click at [599, 417] on button "Додати відгук" at bounding box center [588, 415] width 81 height 23
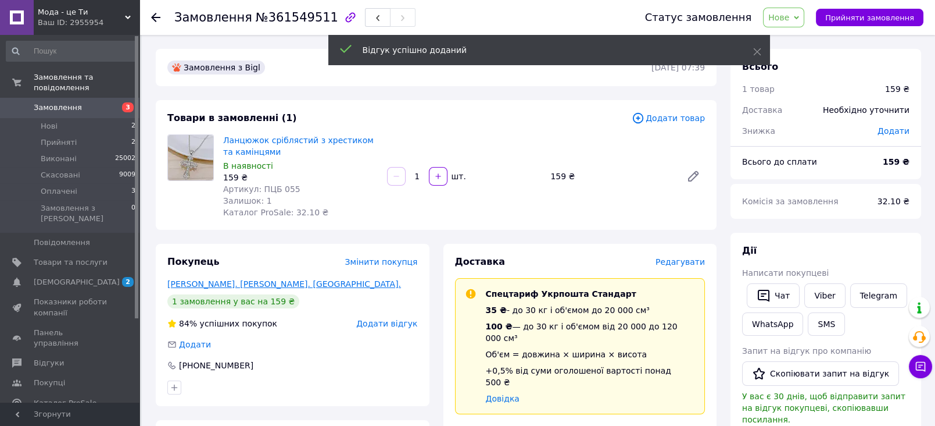
click at [255, 280] on link "[PERSON_NAME]. [PERSON_NAME]. [GEOGRAPHIC_DATA]." at bounding box center [284, 283] width 234 height 9
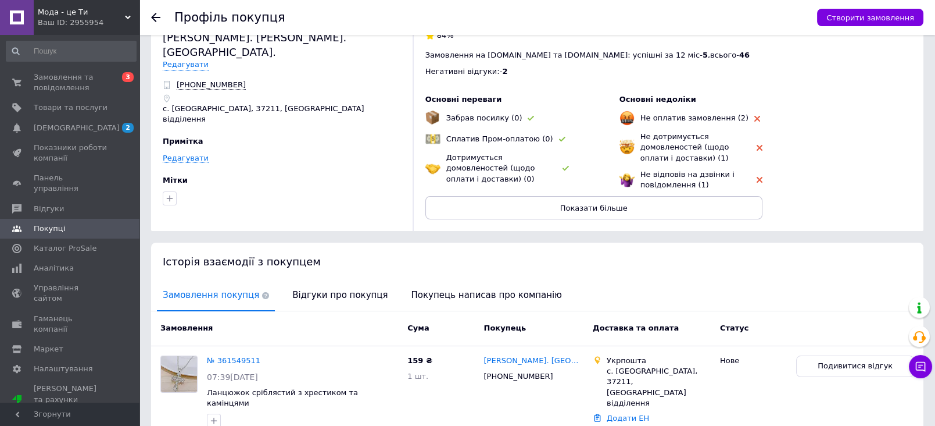
scroll to position [75, 0]
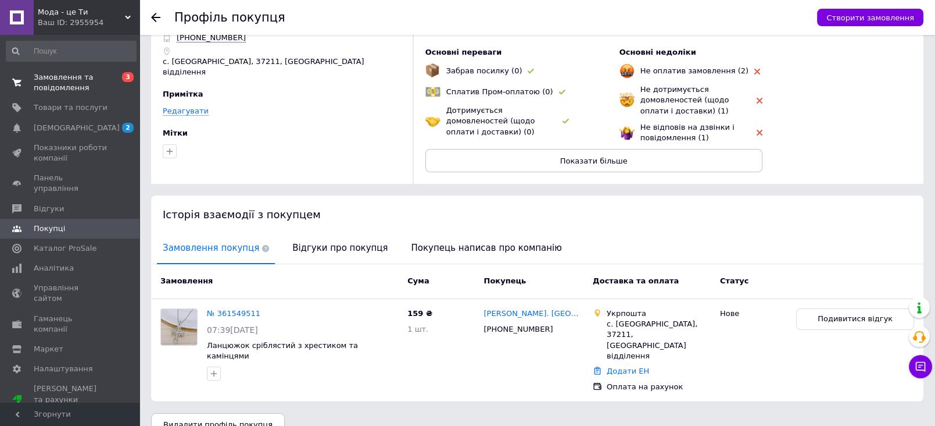
click at [74, 83] on span "Замовлення та повідомлення" at bounding box center [71, 82] width 74 height 21
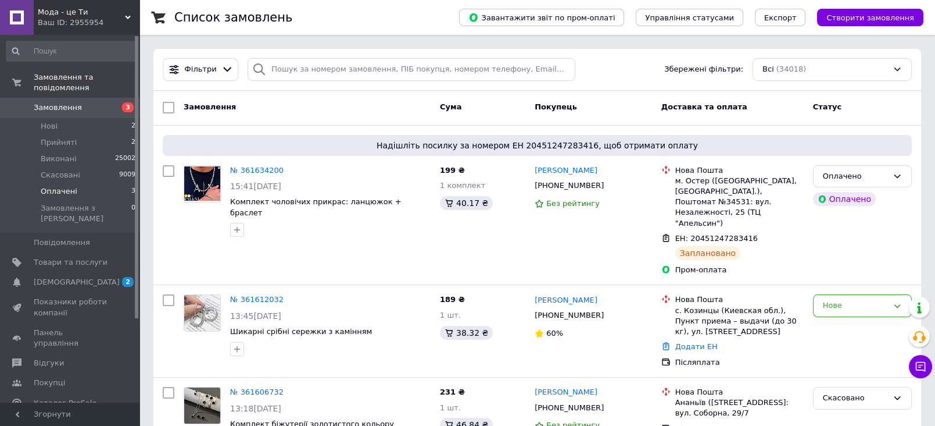
click at [66, 186] on span "Оплачені" at bounding box center [59, 191] width 37 height 10
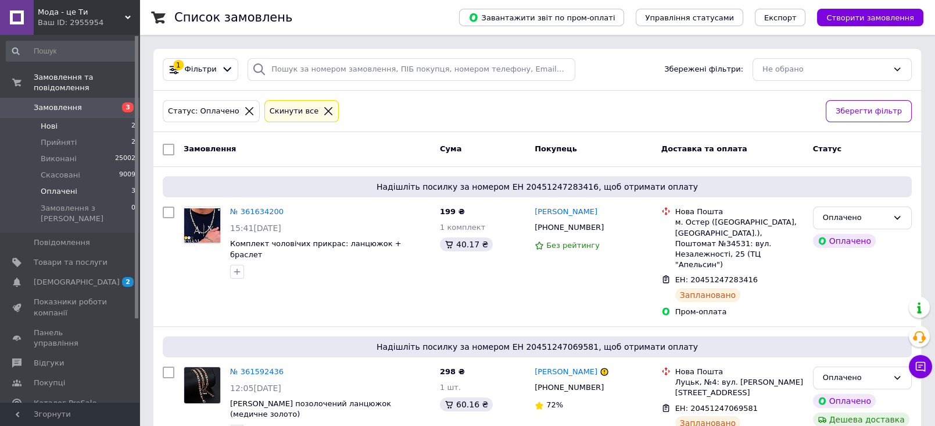
click at [67, 118] on li "Нові 2" at bounding box center [71, 126] width 142 height 16
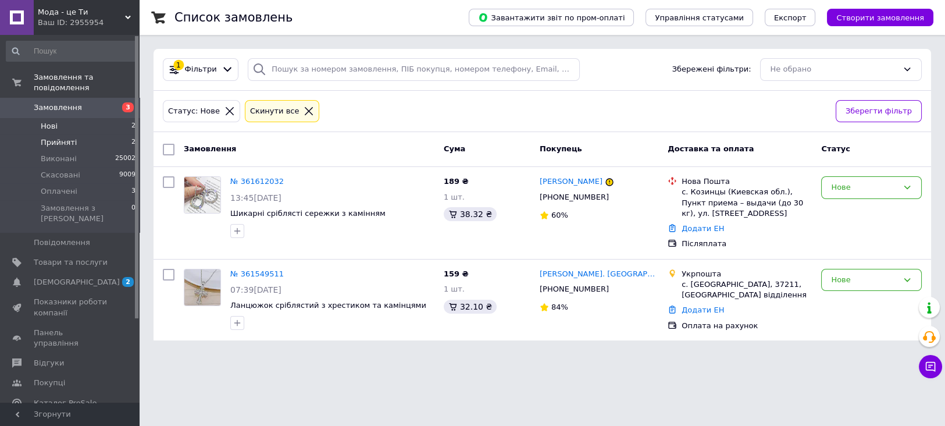
click at [63, 137] on span "Прийняті" at bounding box center [59, 142] width 36 height 10
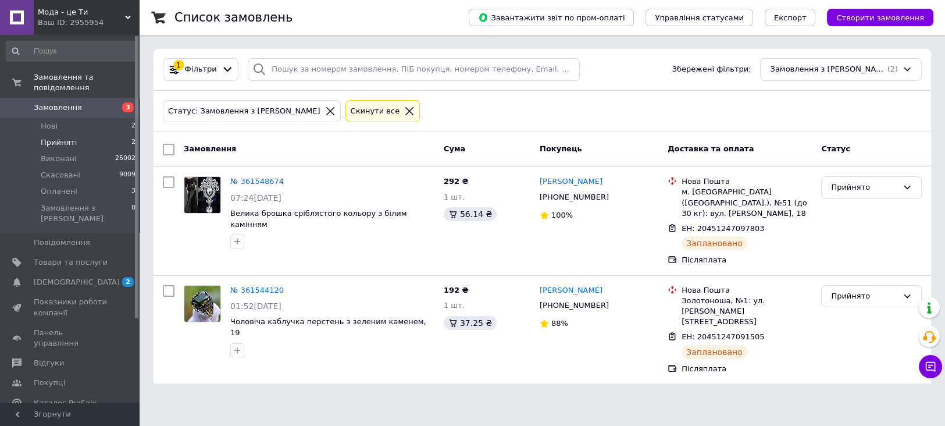
click at [63, 137] on span "Прийняті" at bounding box center [59, 142] width 36 height 10
click at [76, 257] on span "Товари та послуги" at bounding box center [71, 262] width 74 height 10
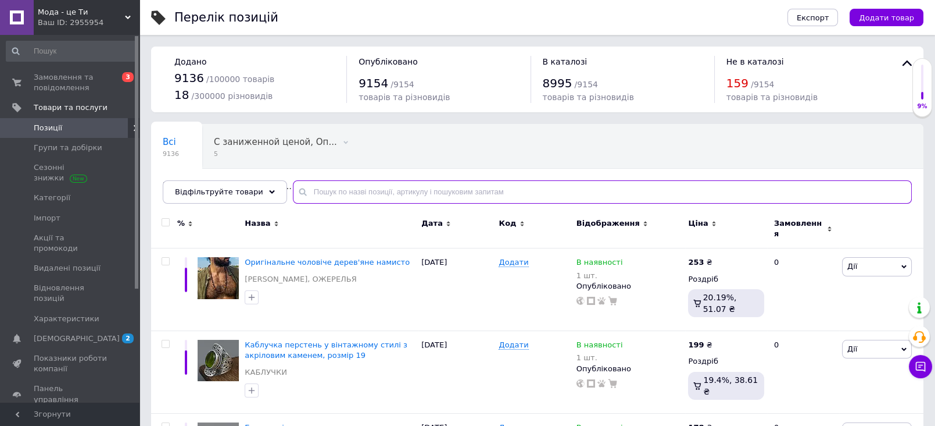
paste input "БР 206"
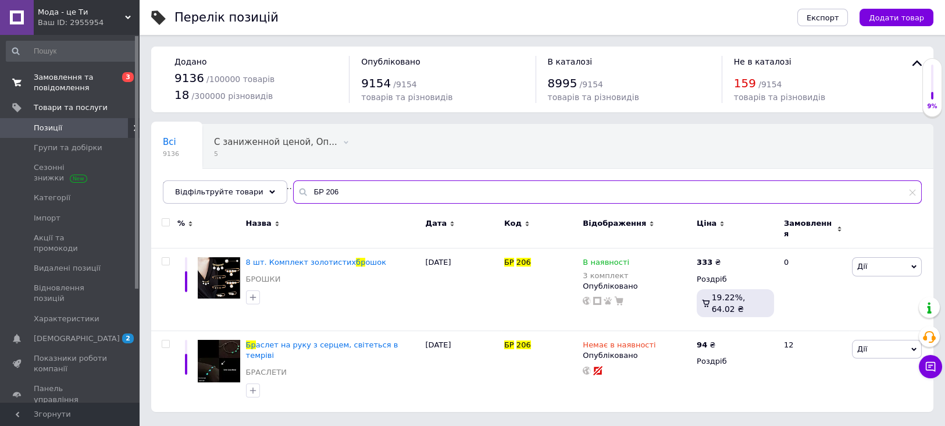
type input "БР 206"
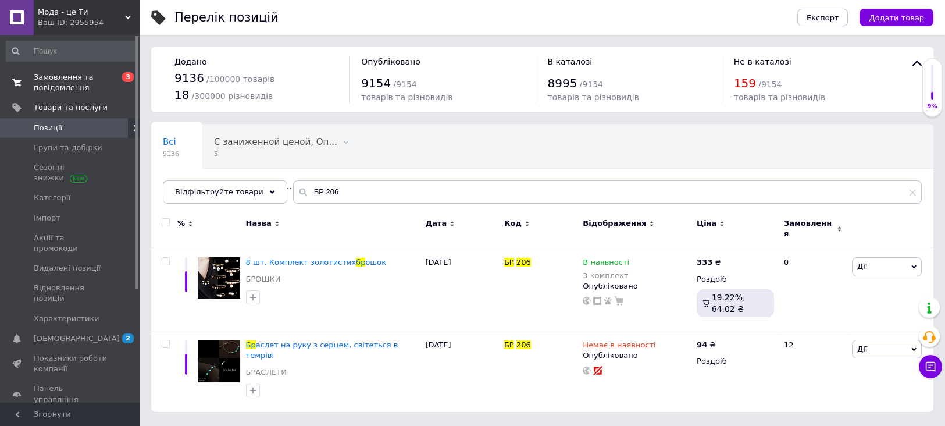
click at [59, 84] on span "Замовлення та повідомлення" at bounding box center [71, 82] width 74 height 21
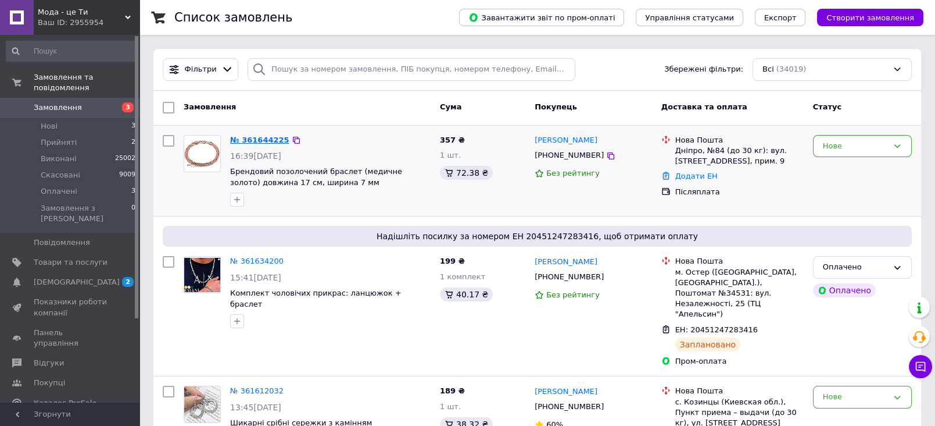
click at [262, 143] on link "№ 361644225" at bounding box center [259, 139] width 59 height 9
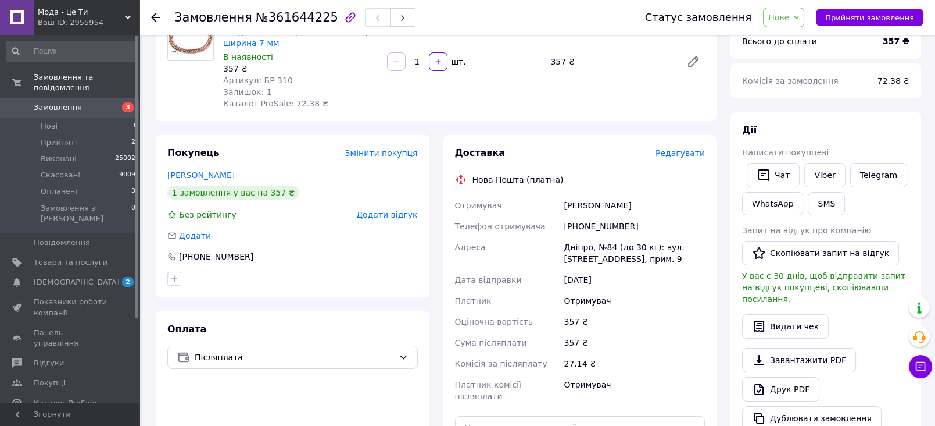
scroll to position [107, 0]
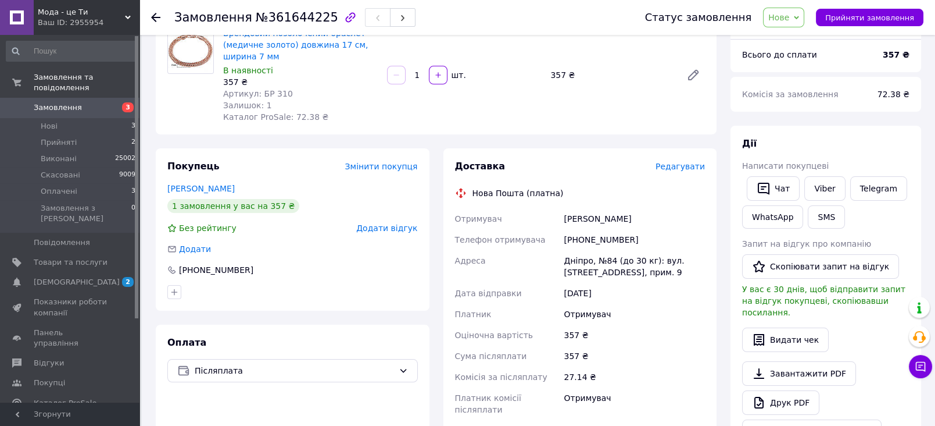
drag, startPoint x: 930, startPoint y: 253, endPoint x: 926, endPoint y: 235, distance: 18.5
click at [926, 235] on div "Замовлення №361644225 Статус замовлення Нове Прийнято Виконано Скасовано Оплаче…" at bounding box center [539, 339] width 794 height 823
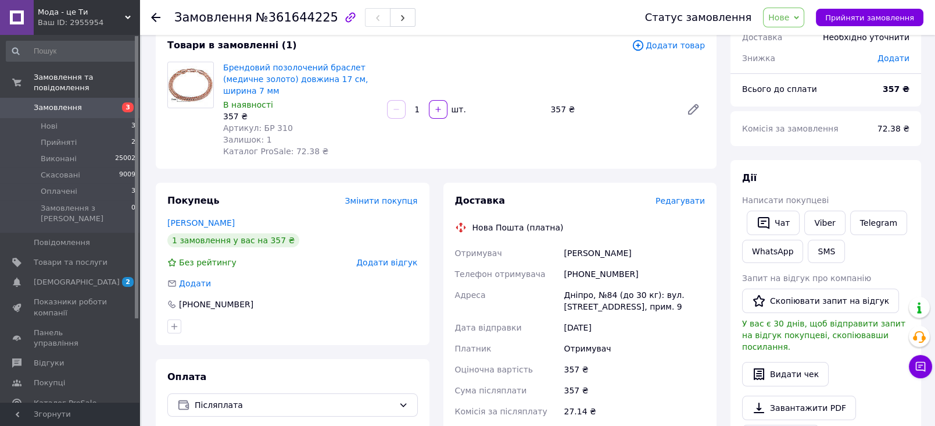
scroll to position [65, 0]
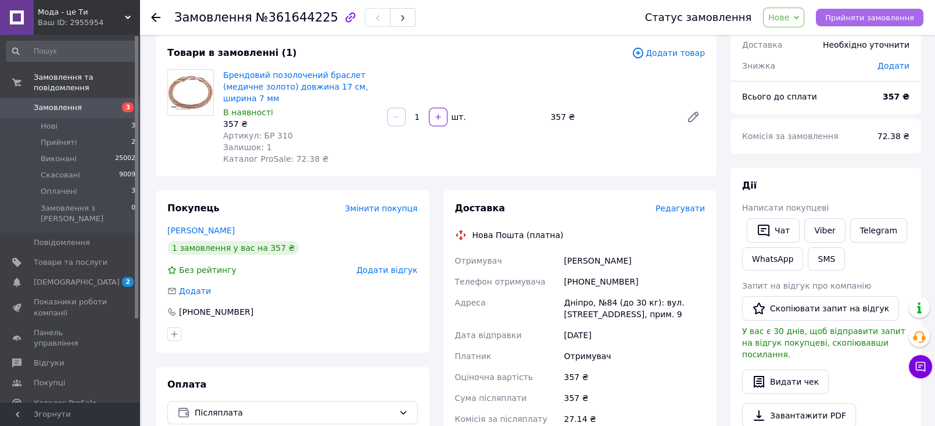
click at [865, 17] on span "Прийняти замовлення" at bounding box center [869, 17] width 89 height 9
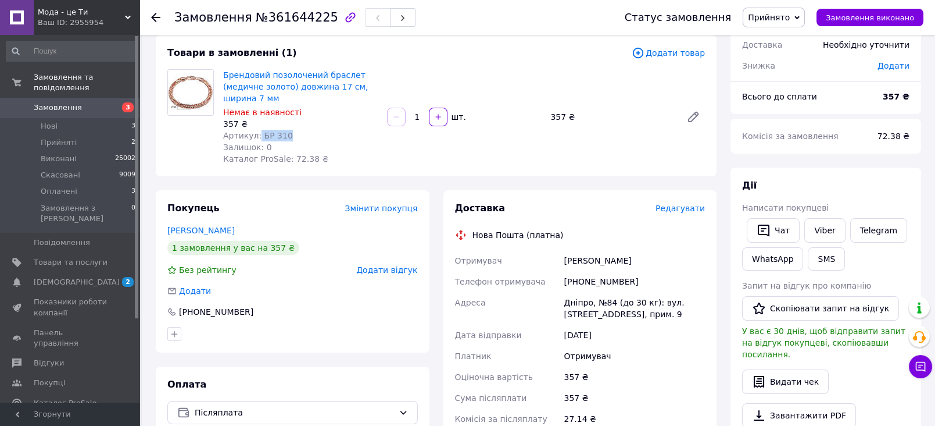
drag, startPoint x: 283, startPoint y: 134, endPoint x: 256, endPoint y: 133, distance: 27.3
click at [256, 133] on div "Артикул: БР 310" at bounding box center [300, 136] width 155 height 12
copy span "БР 310"
drag, startPoint x: 324, startPoint y: 180, endPoint x: 310, endPoint y: 180, distance: 14.0
click at [310, 180] on div "Замовлення з каталогу [DATE] 16:39 Товари в замовленні (1) Додати товар Брендов…" at bounding box center [436, 381] width 575 height 795
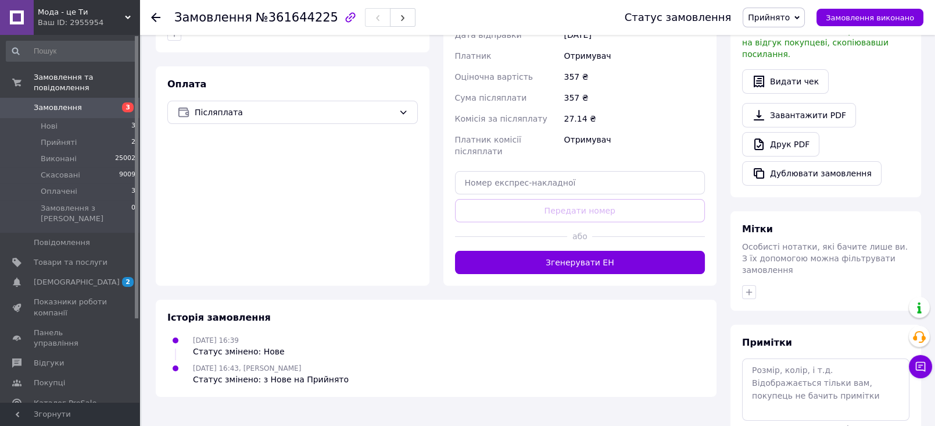
scroll to position [342, 0]
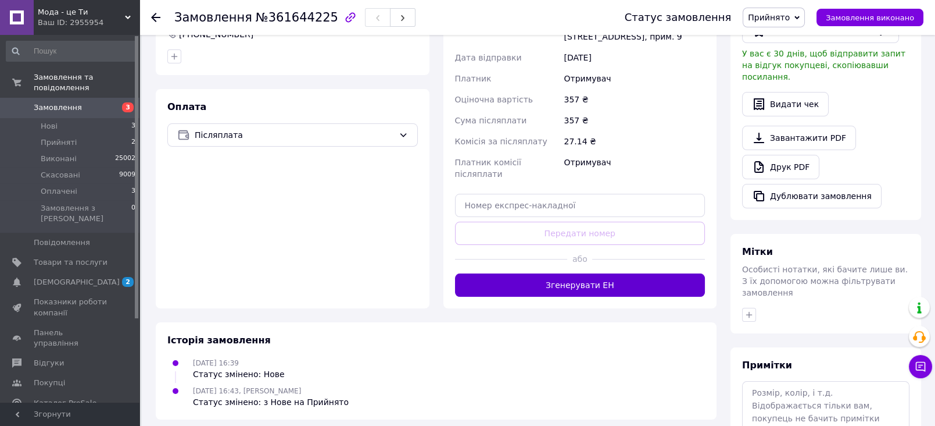
click at [623, 273] on button "Згенерувати ЕН" at bounding box center [580, 284] width 251 height 23
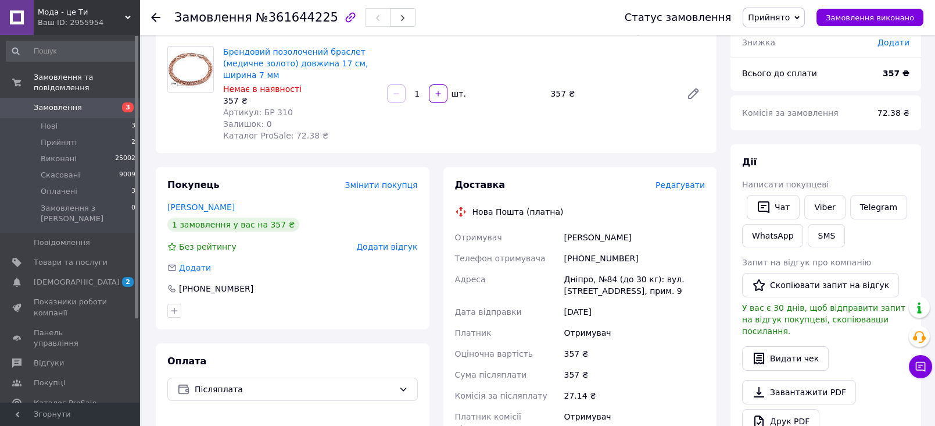
scroll to position [129, 0]
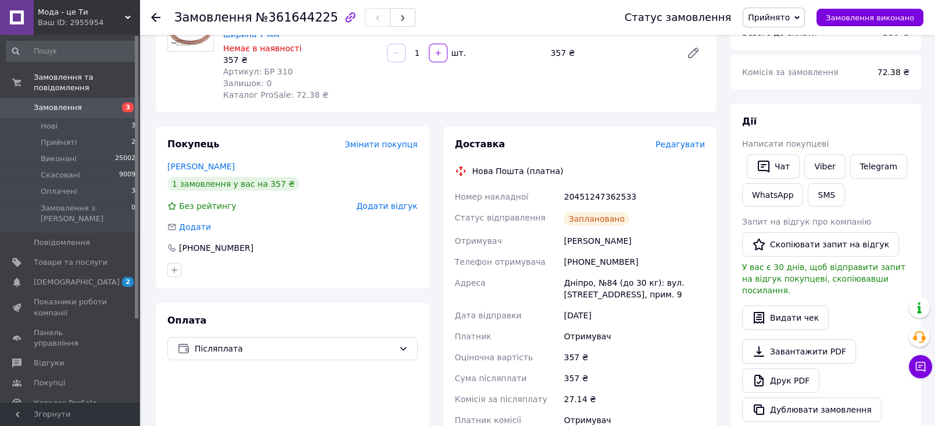
click at [587, 193] on div "20451247362533" at bounding box center [635, 196] width 146 height 21
copy div "20451247362533"
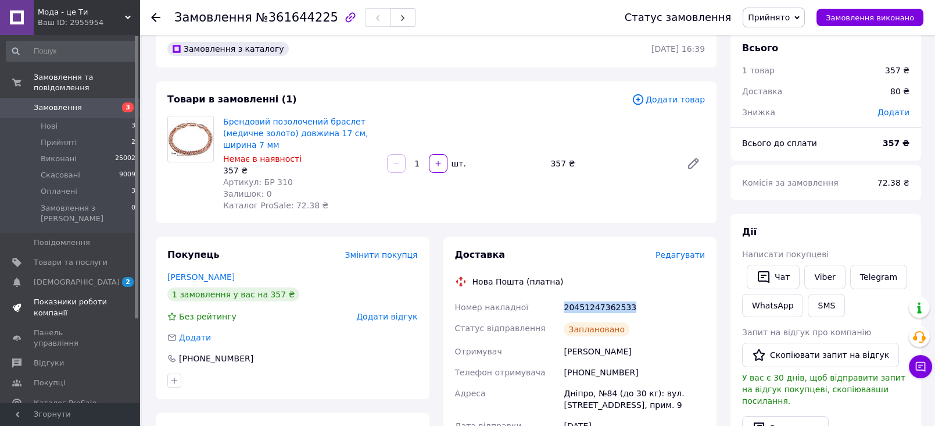
scroll to position [0, 0]
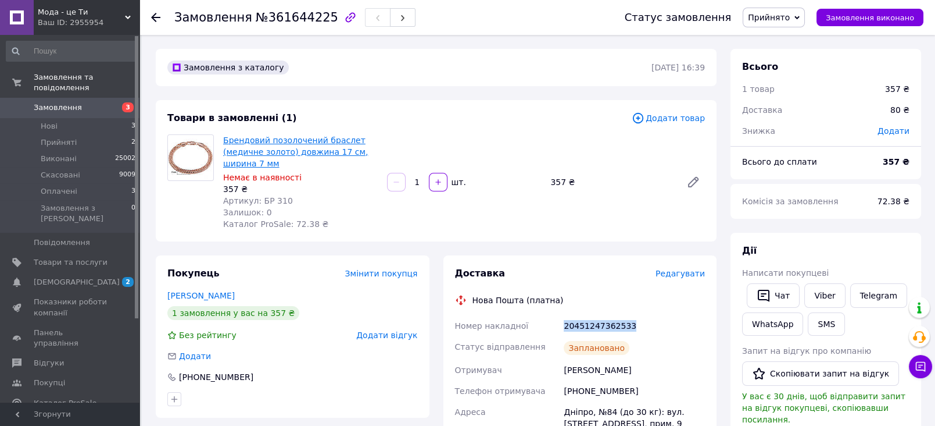
click at [262, 152] on link "Брендовий позолочений браслет (медичне золото) довжина 17 см, ширина 7 мм" at bounding box center [295, 151] width 145 height 33
click at [80, 257] on span "Товари та послуги" at bounding box center [71, 262] width 74 height 10
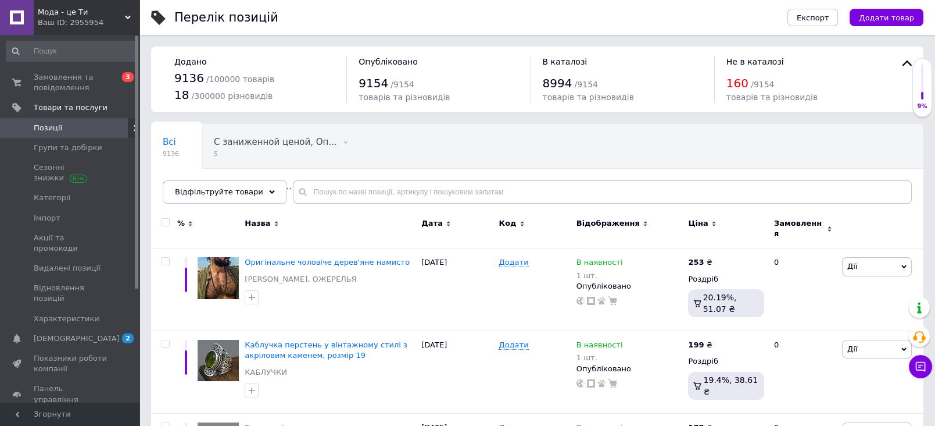
scroll to position [129, 0]
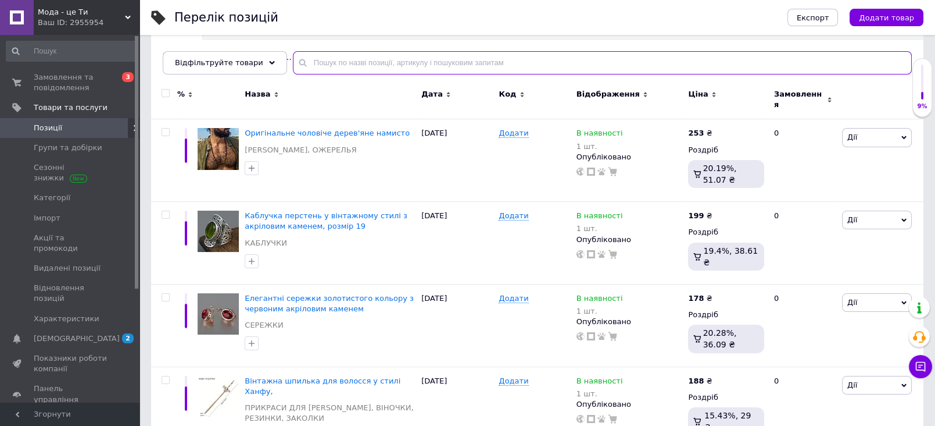
click at [313, 69] on input "text" at bounding box center [602, 62] width 619 height 23
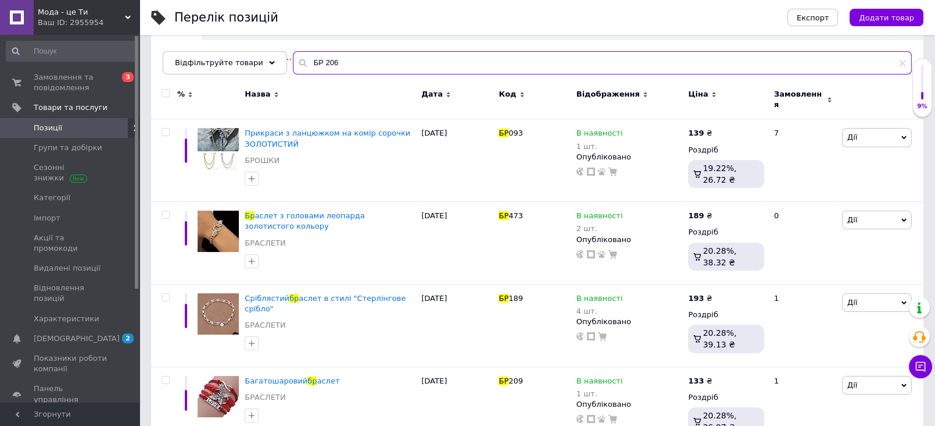
click at [314, 63] on input "БР 206" at bounding box center [602, 62] width 619 height 23
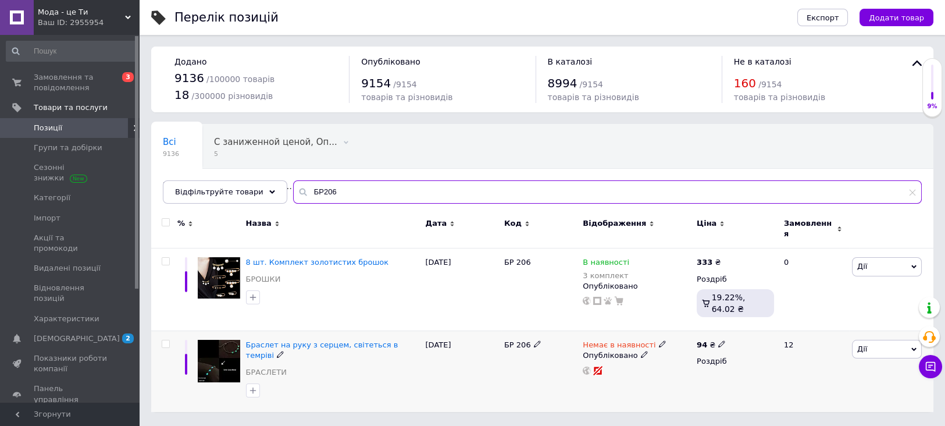
type input "БР206"
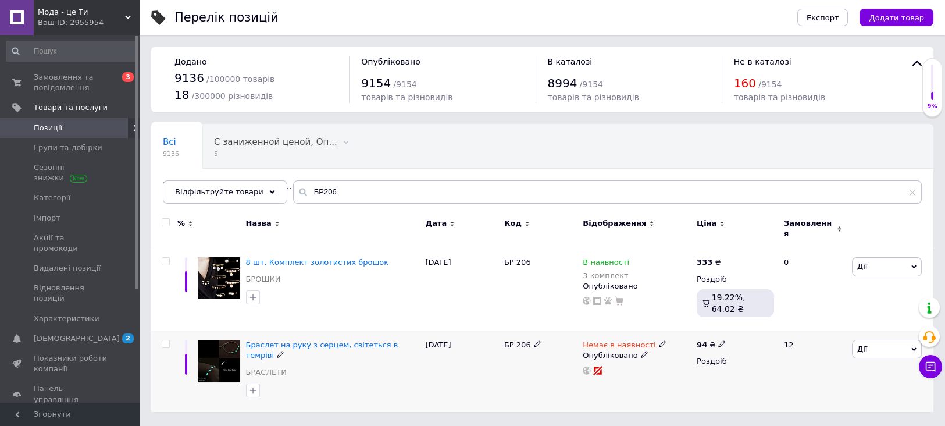
click at [648, 339] on div "Немає в наявності" at bounding box center [623, 344] width 83 height 10
click at [692, 345] on li "В наявності" at bounding box center [722, 353] width 110 height 16
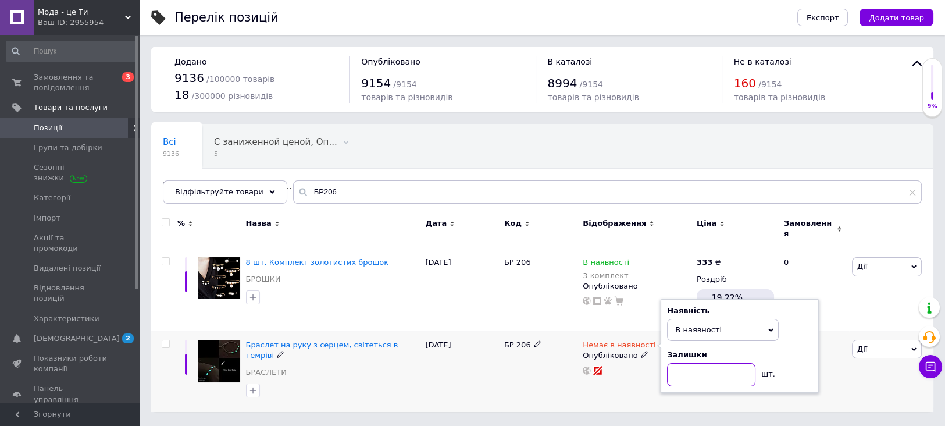
click at [692, 363] on input at bounding box center [711, 374] width 88 height 23
type input "1"
click at [485, 342] on div "[DATE]" at bounding box center [462, 371] width 78 height 81
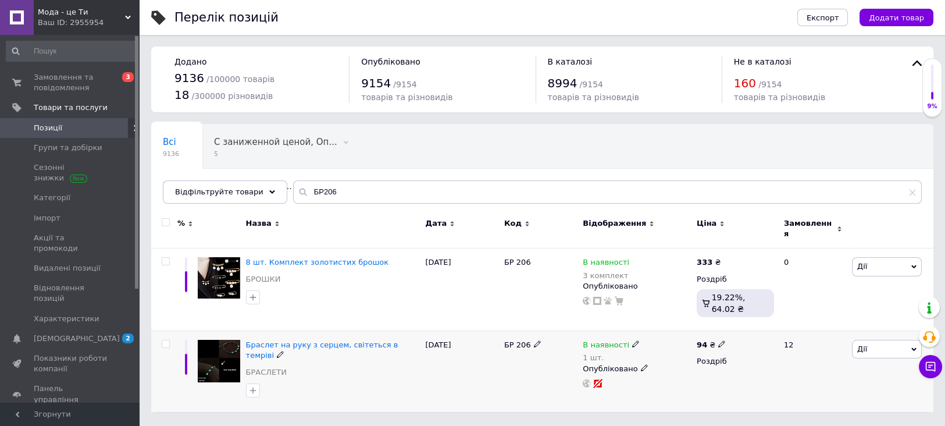
click at [719, 341] on use at bounding box center [721, 344] width 6 height 6
type input "97"
click at [542, 355] on div "БР 206" at bounding box center [540, 371] width 78 height 81
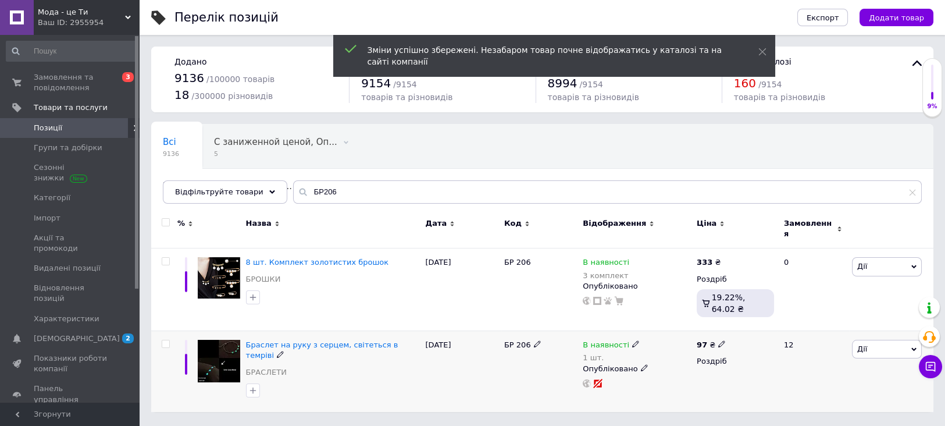
click at [517, 340] on span "БР 206" at bounding box center [517, 344] width 27 height 9
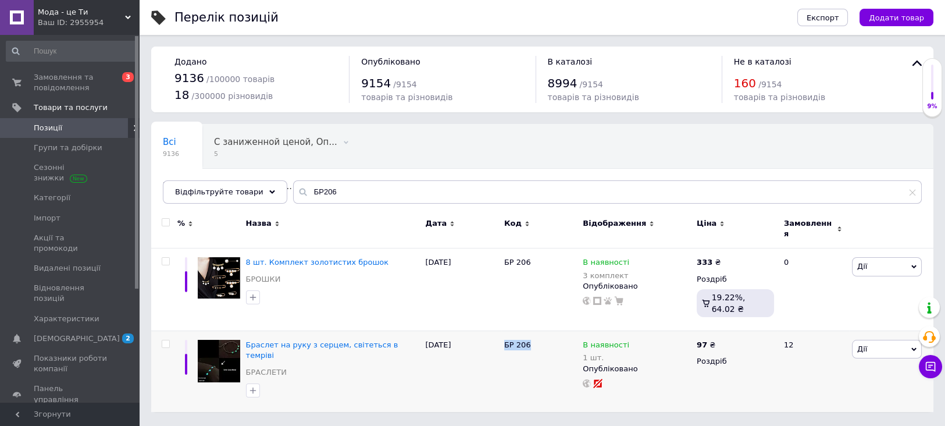
copy div "БР 206"
click at [66, 86] on span "Замовлення та повідомлення" at bounding box center [71, 82] width 74 height 21
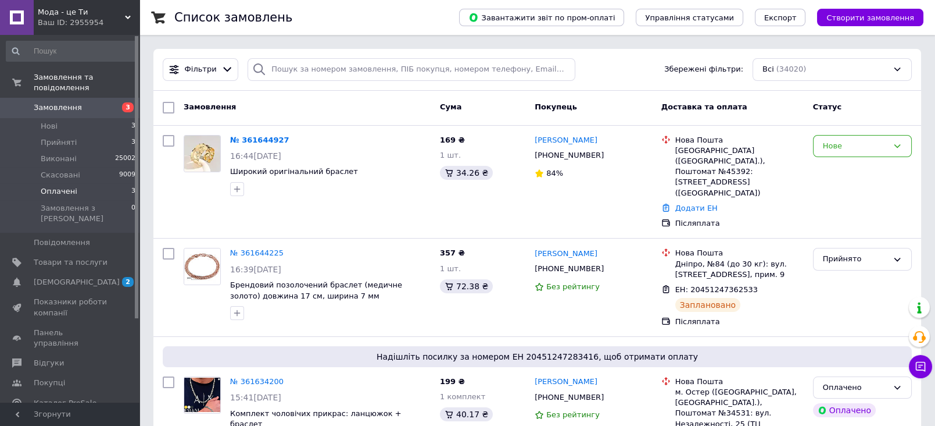
click at [51, 186] on span "Оплачені" at bounding box center [59, 191] width 37 height 10
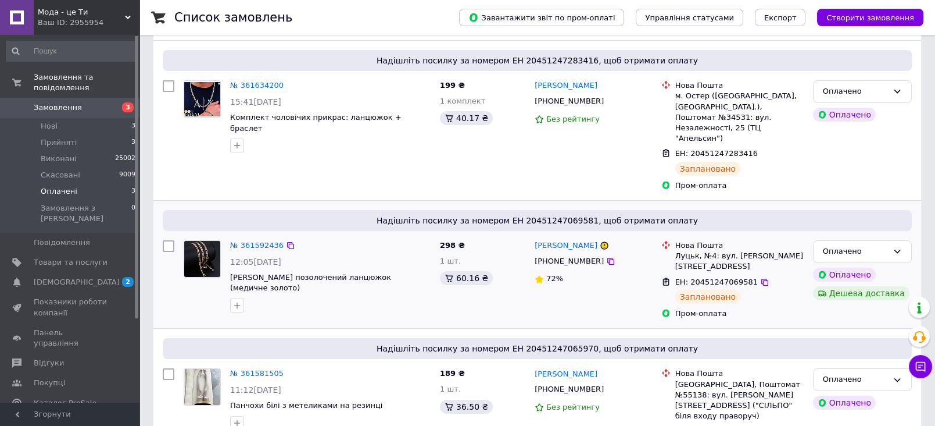
scroll to position [129, 0]
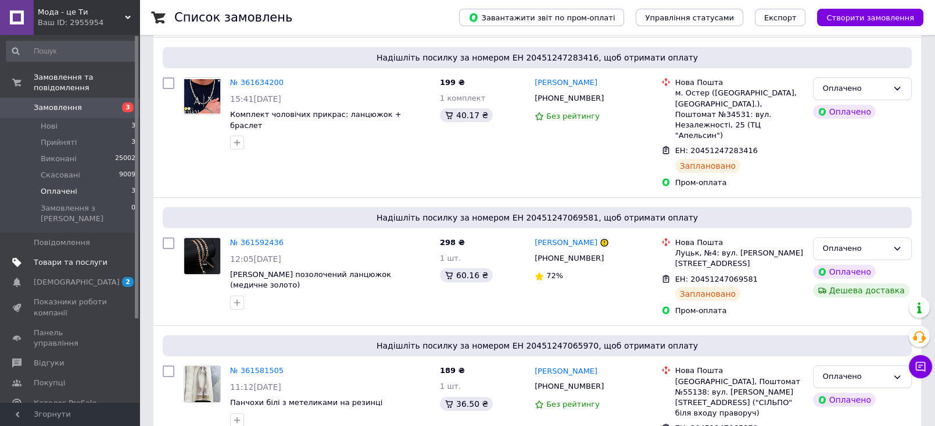
click at [98, 257] on span "Товари та послуги" at bounding box center [71, 262] width 74 height 10
